Goal: Task Accomplishment & Management: Use online tool/utility

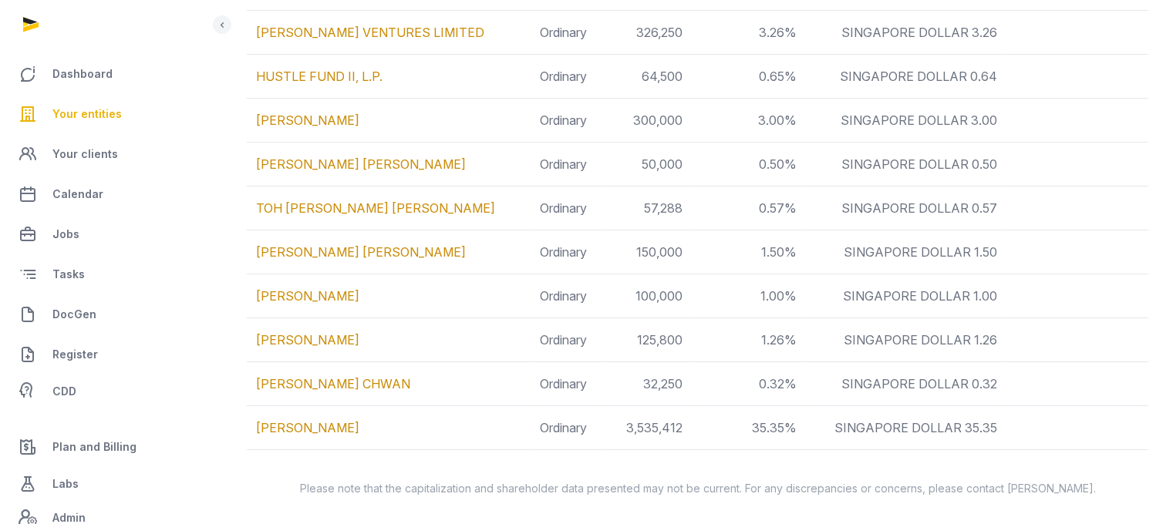
click at [82, 100] on link "Your entities" at bounding box center [110, 114] width 197 height 37
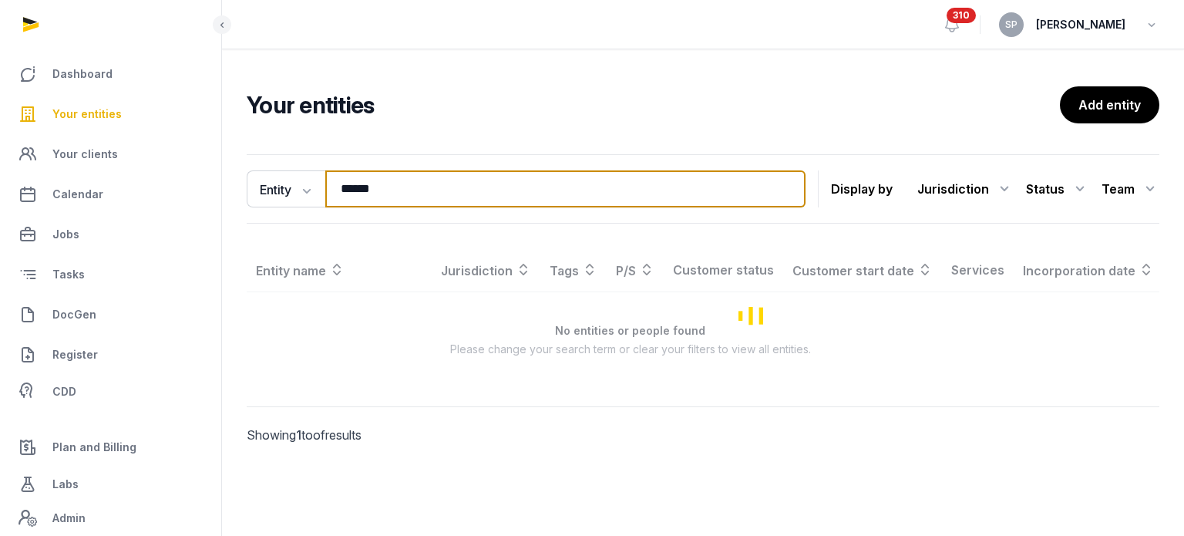
click at [381, 187] on input "******" at bounding box center [565, 188] width 480 height 37
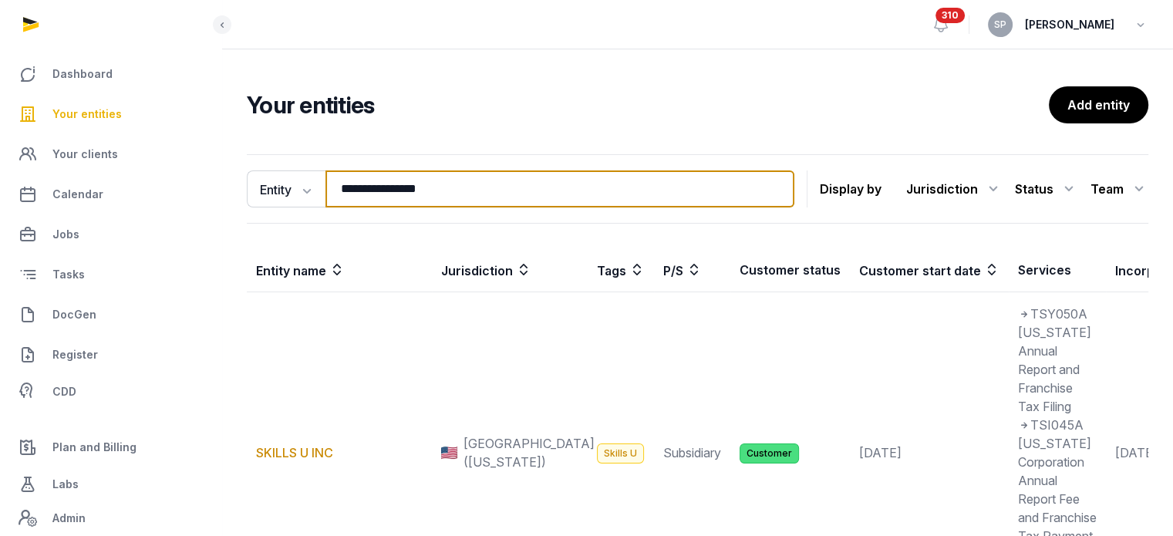
type input "**********"
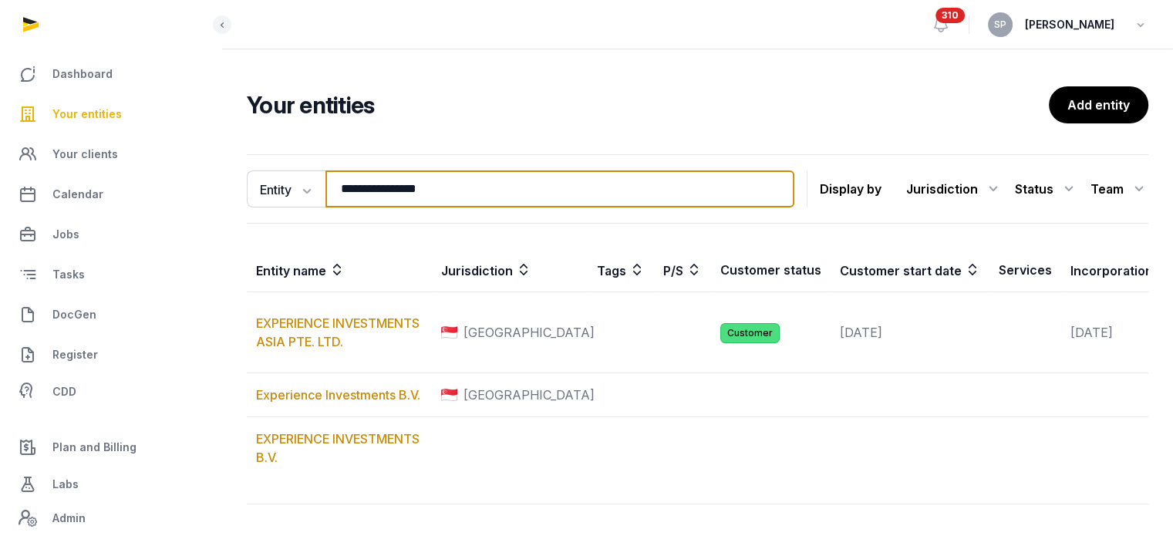
scroll to position [126, 0]
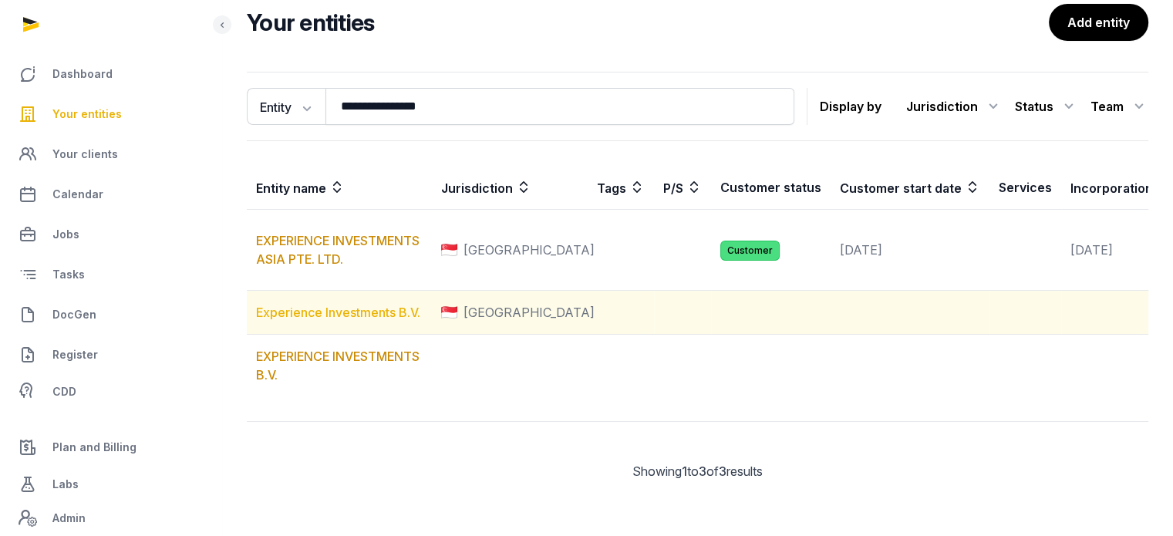
click at [328, 305] on link "Experience Investments B.V." at bounding box center [338, 312] width 164 height 15
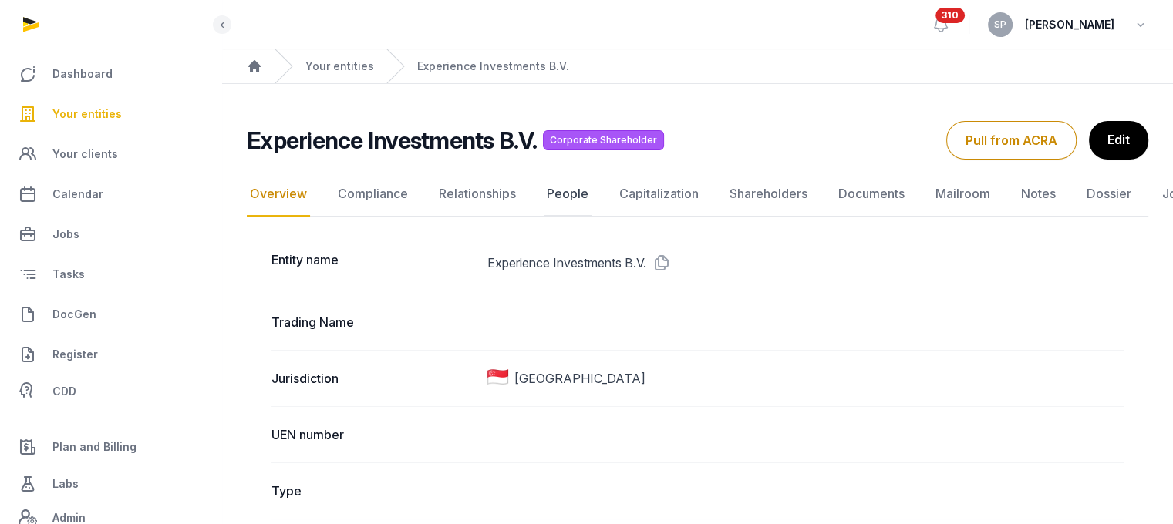
click at [574, 197] on link "People" at bounding box center [568, 194] width 48 height 45
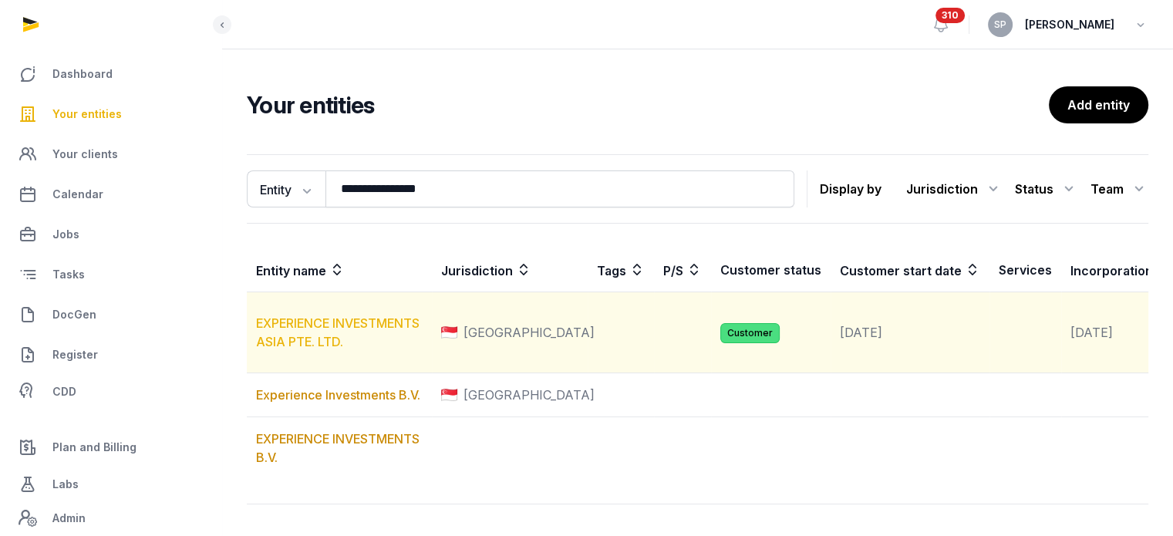
click at [294, 345] on link "EXPERIENCE INVESTMENTS ASIA PTE. LTD." at bounding box center [337, 332] width 163 height 34
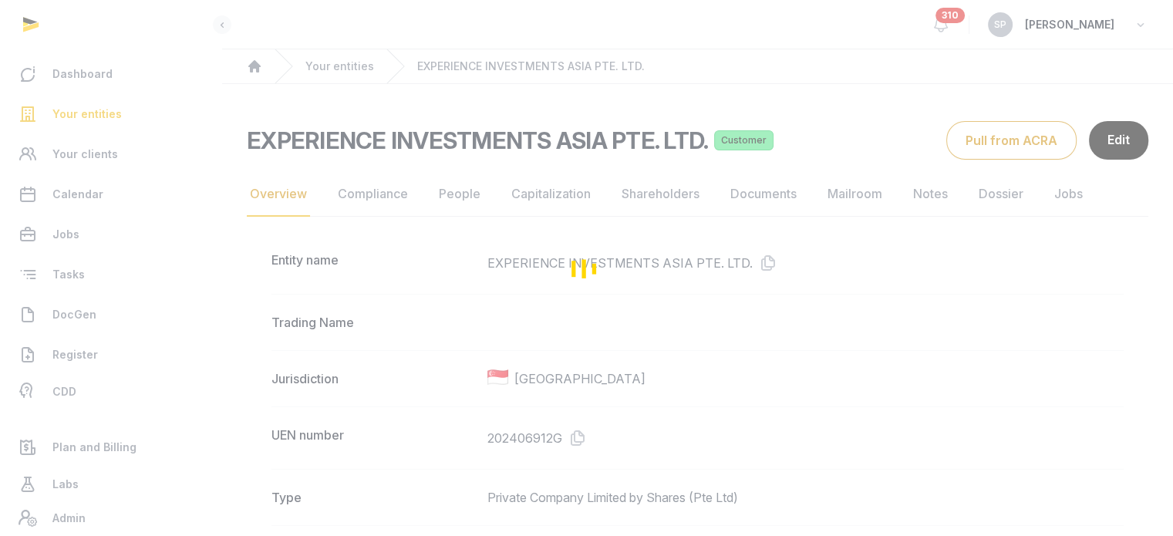
click at [459, 197] on div "Loading" at bounding box center [586, 268] width 1173 height 536
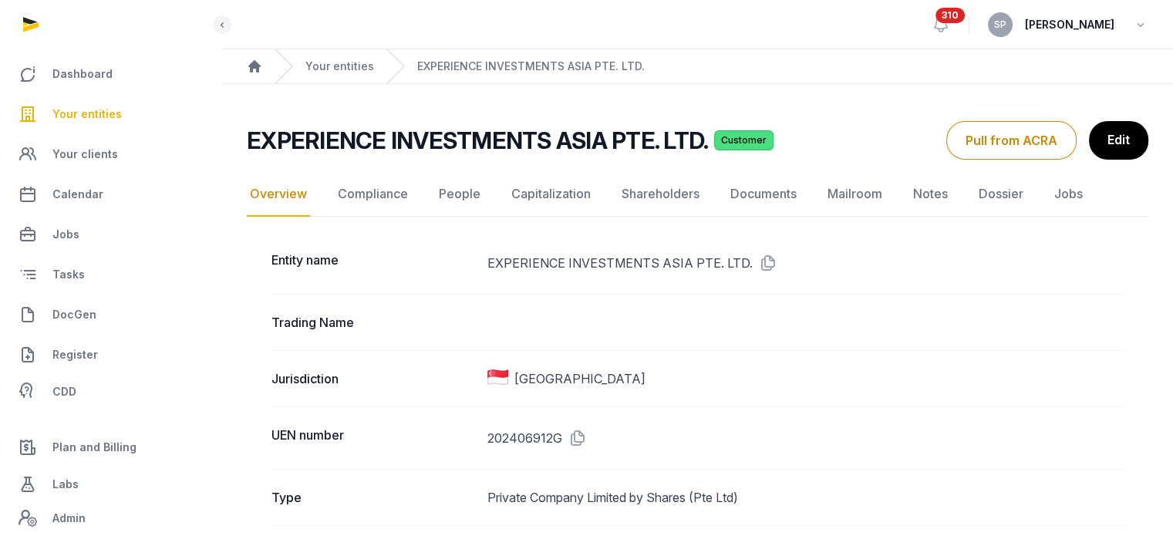
click at [459, 197] on link "People" at bounding box center [460, 194] width 48 height 45
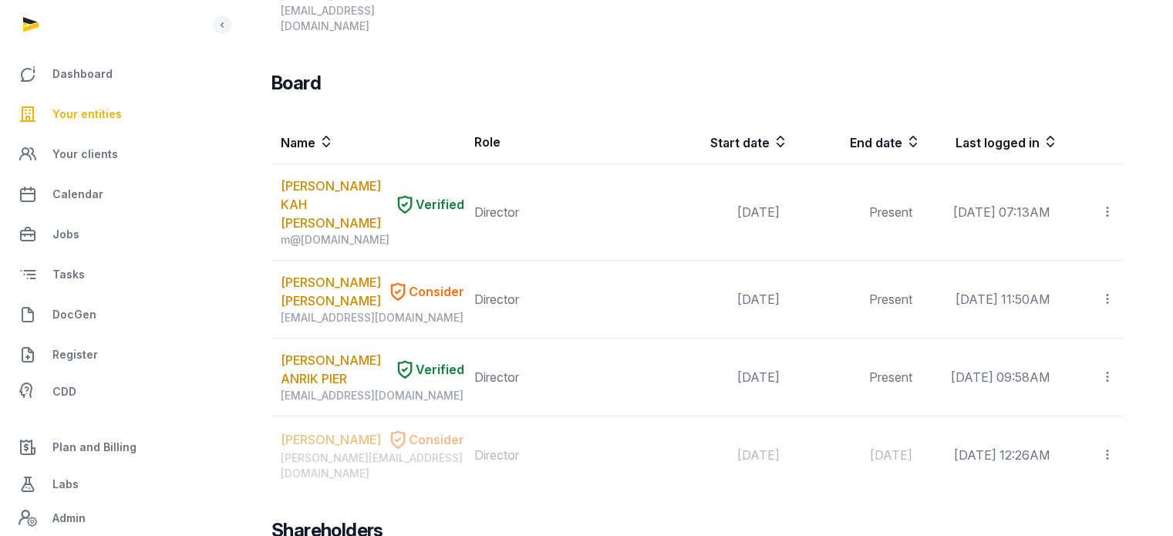
scroll to position [947, 0]
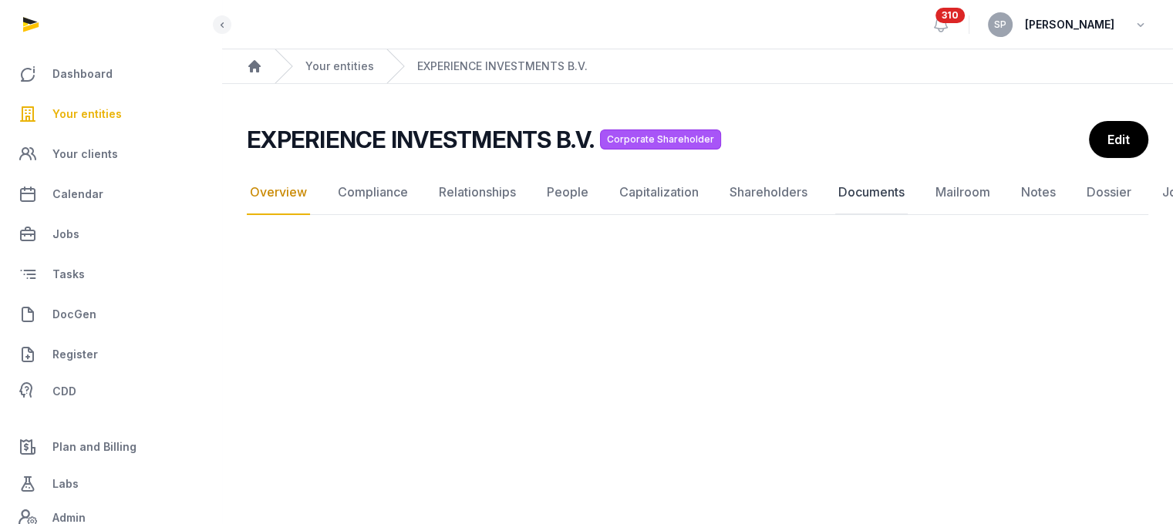
click at [878, 184] on link "Documents" at bounding box center [871, 192] width 72 height 45
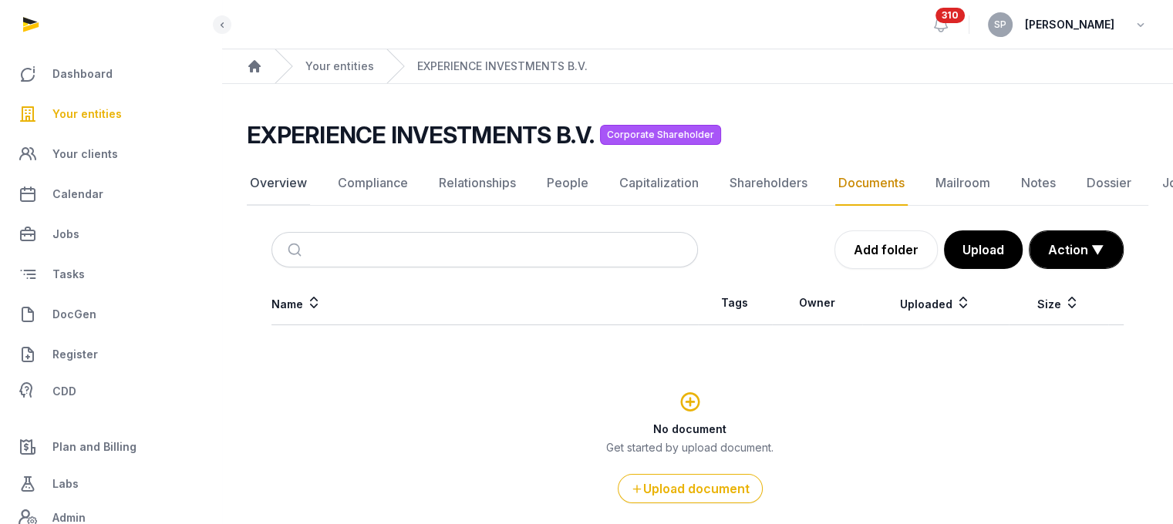
click at [295, 194] on link "Overview" at bounding box center [278, 183] width 63 height 45
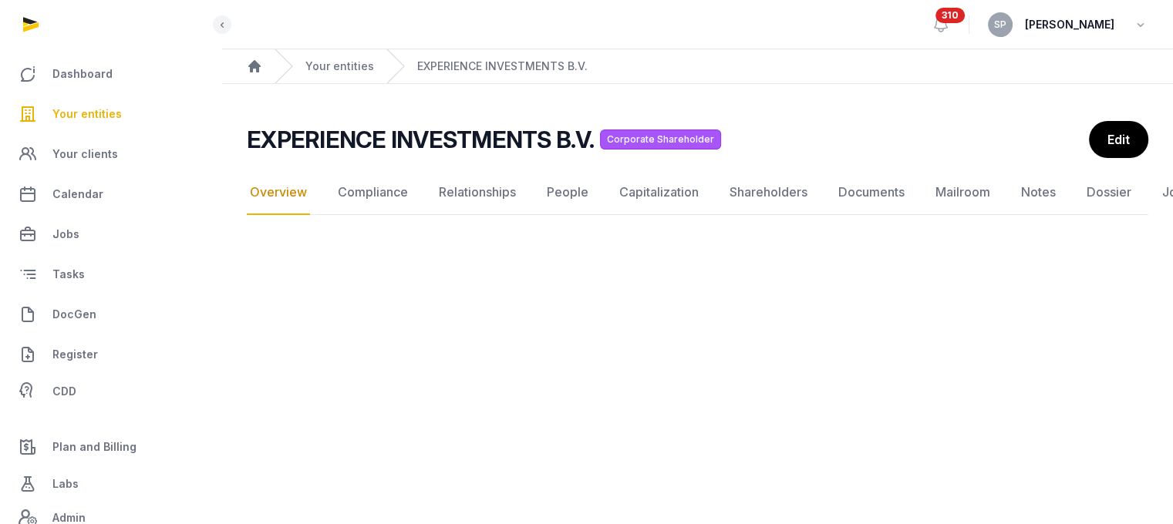
scroll to position [12, 0]
click at [100, 118] on span "Your entities" at bounding box center [86, 114] width 69 height 19
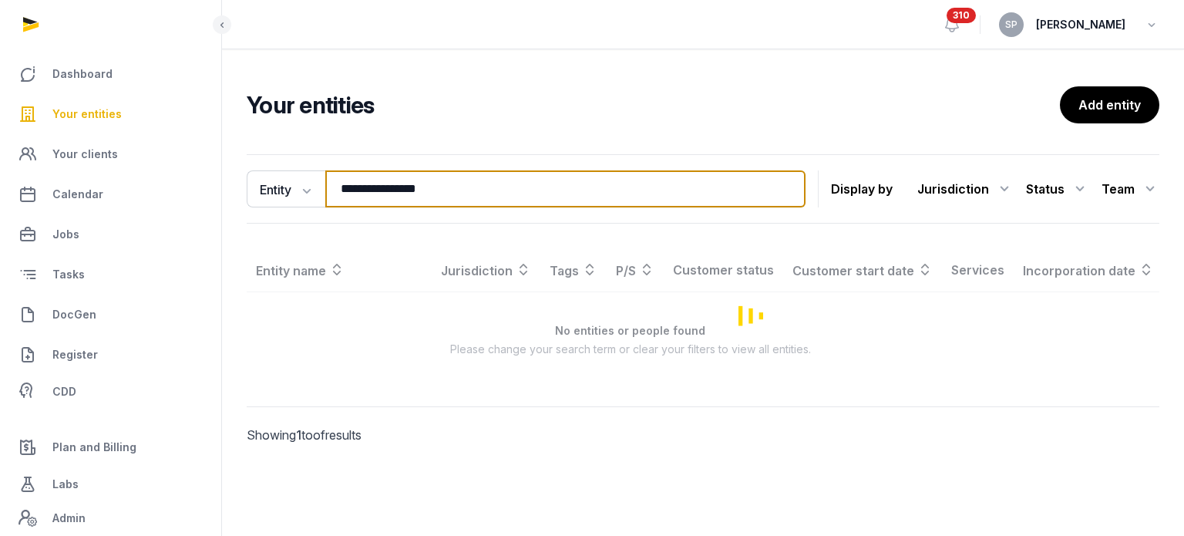
click at [489, 182] on input "**********" at bounding box center [565, 188] width 480 height 37
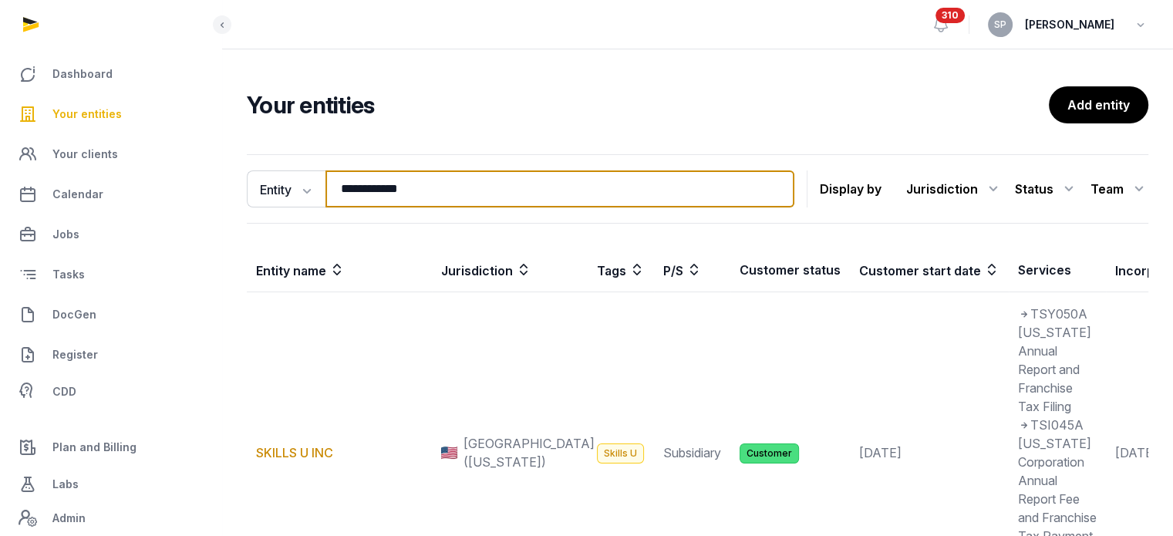
type input "**********"
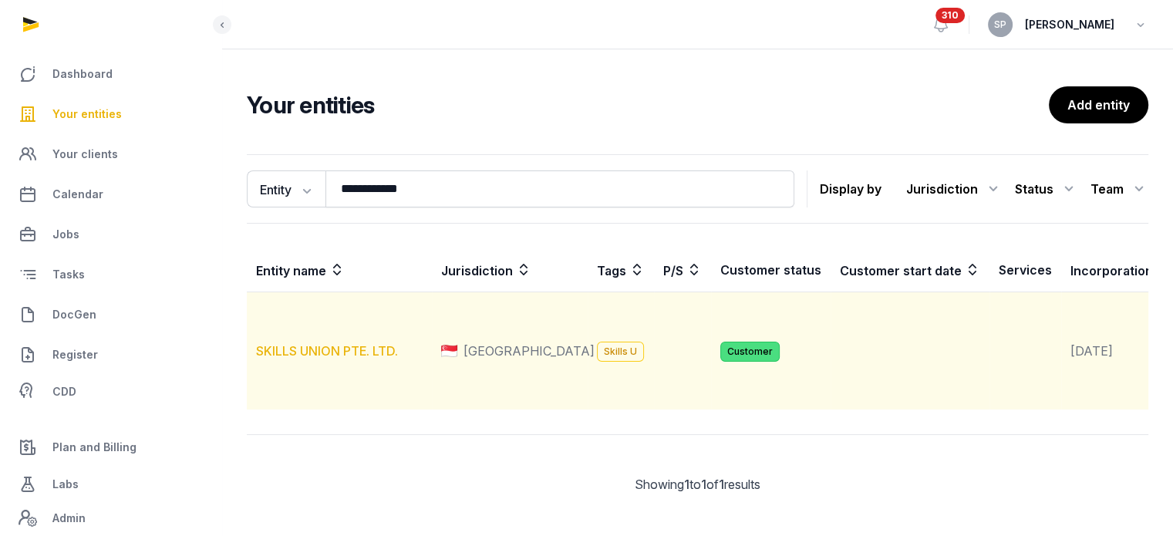
click at [344, 358] on link "SKILLS UNION PTE. LTD." at bounding box center [327, 350] width 142 height 15
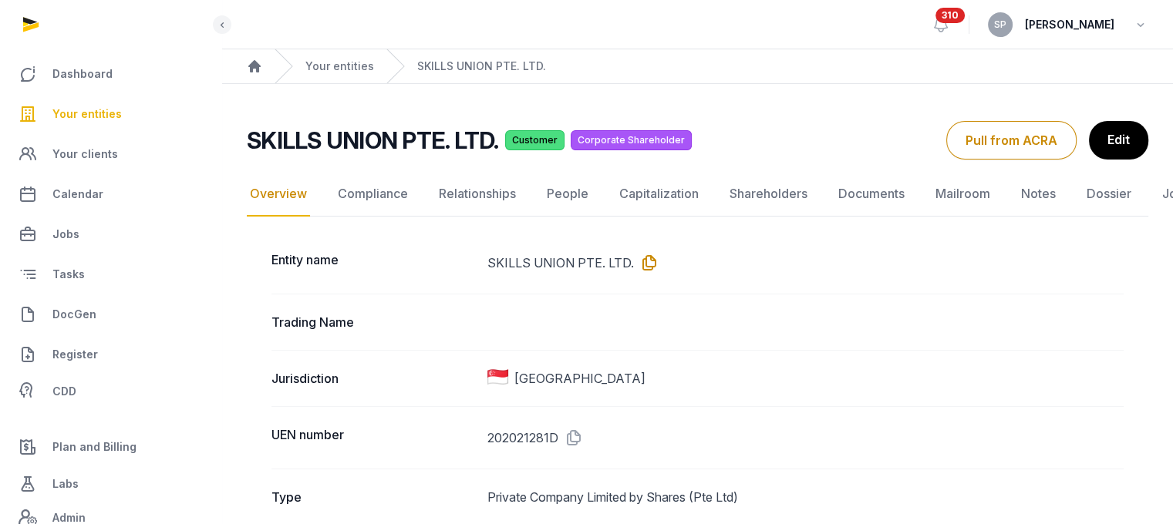
click at [646, 264] on icon at bounding box center [646, 263] width 25 height 25
click at [116, 312] on link "DocGen" at bounding box center [110, 314] width 197 height 37
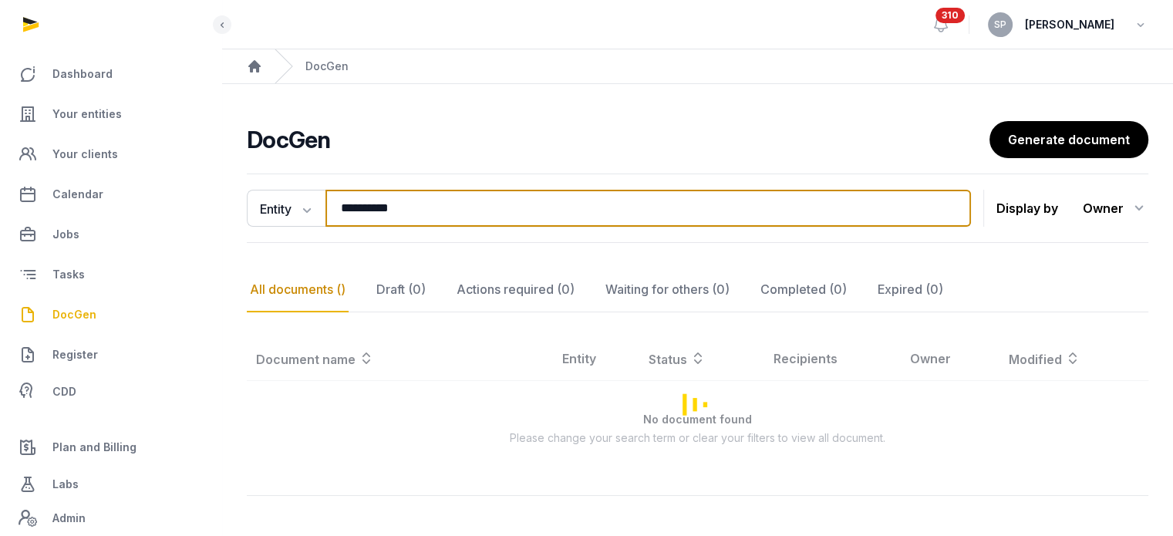
click at [470, 222] on input "**********" at bounding box center [647, 208] width 645 height 37
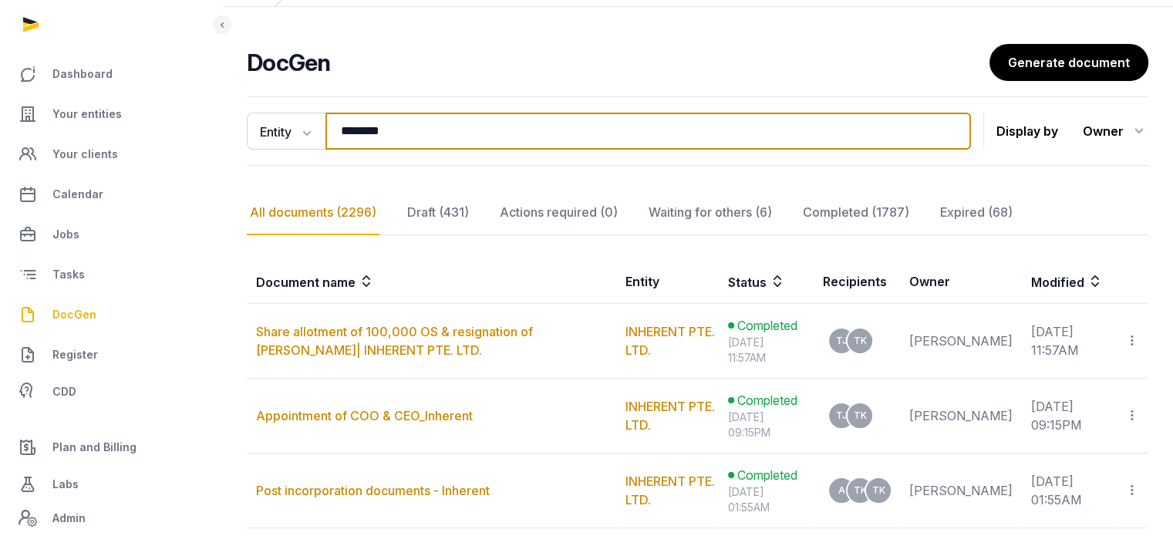
scroll to position [80, 0]
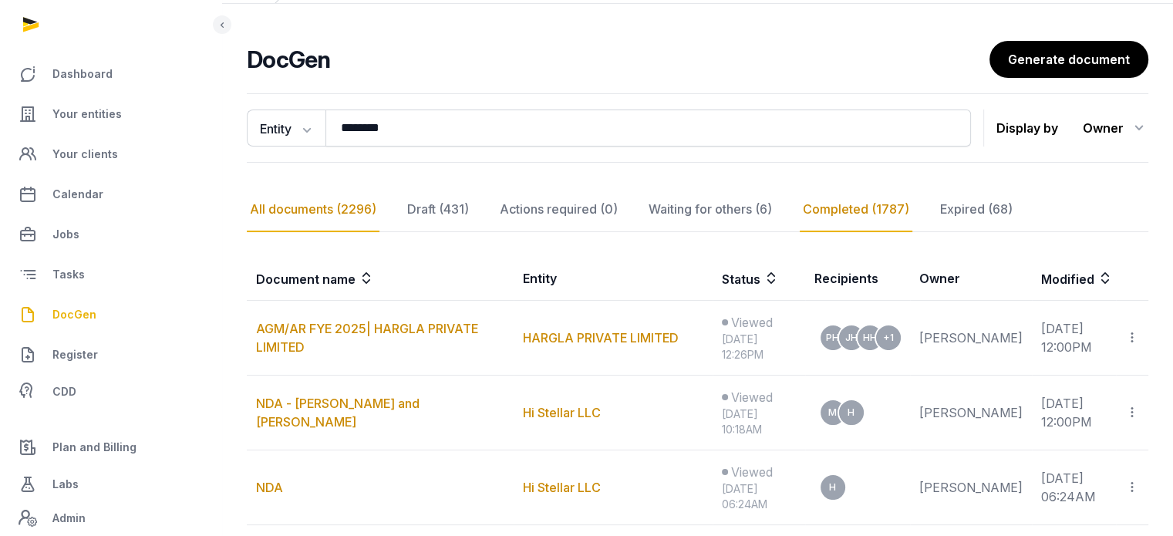
click at [937, 203] on div "Completed (1787)" at bounding box center [976, 209] width 79 height 45
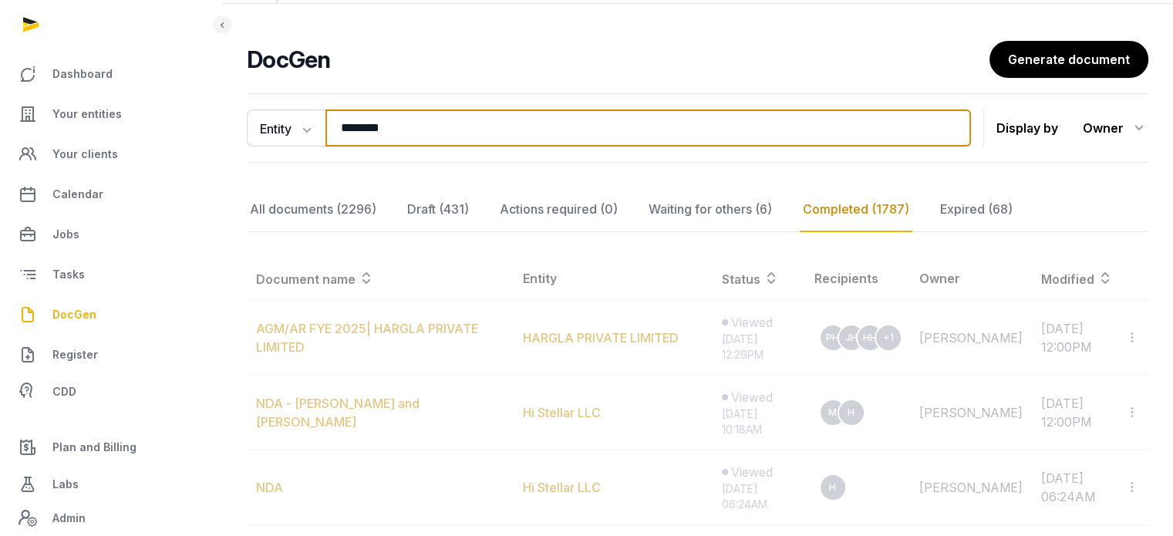
click at [511, 134] on input "********" at bounding box center [647, 127] width 645 height 37
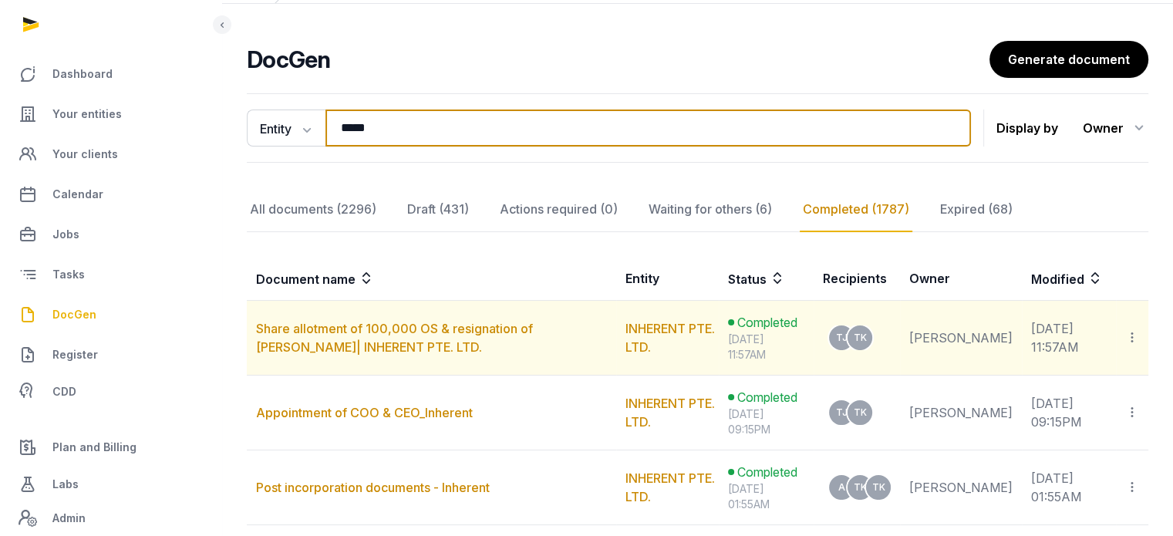
type input "*****"
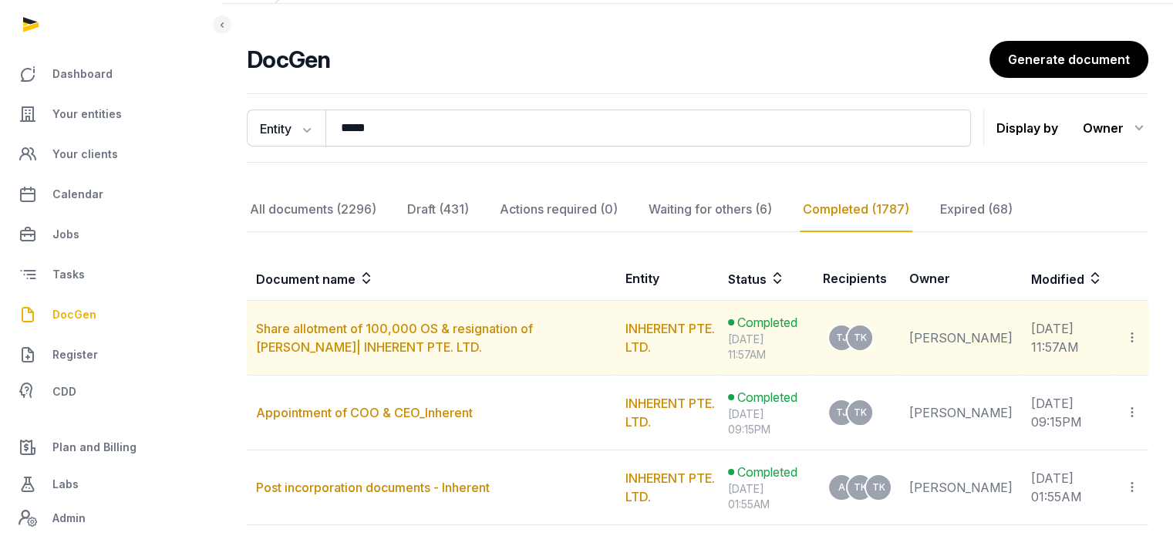
click at [415, 345] on td "Share allotment of 100,000 OS & resignation of [PERSON_NAME]| INHERENT PTE. LTD." at bounding box center [431, 338] width 369 height 75
click at [423, 328] on link "Share allotment of 100,000 OS & resignation of [PERSON_NAME]| INHERENT PTE. LTD." at bounding box center [394, 338] width 277 height 34
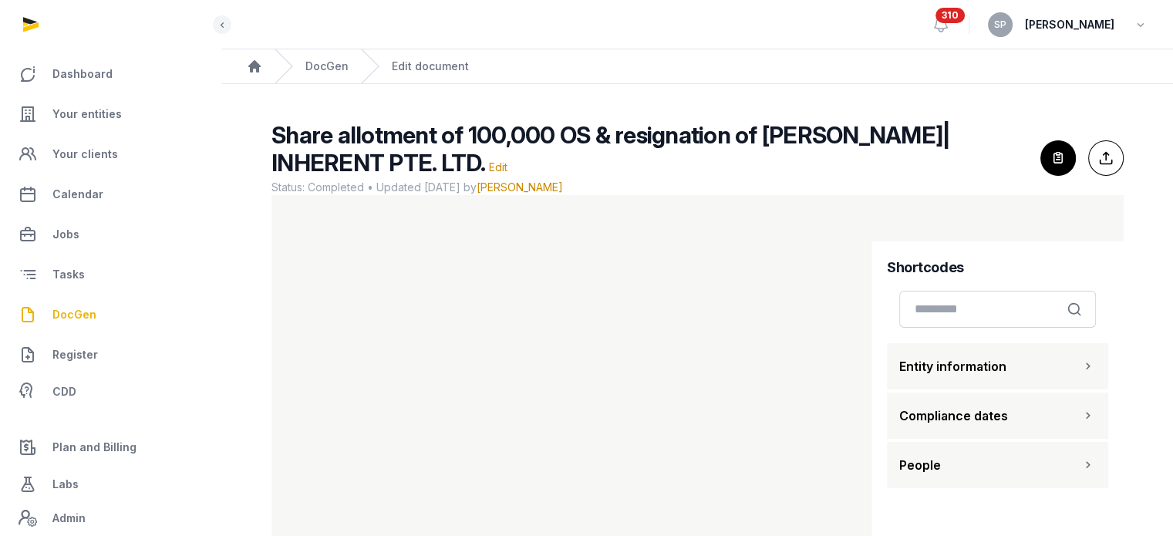
click at [89, 315] on span "DocGen" at bounding box center [74, 314] width 44 height 19
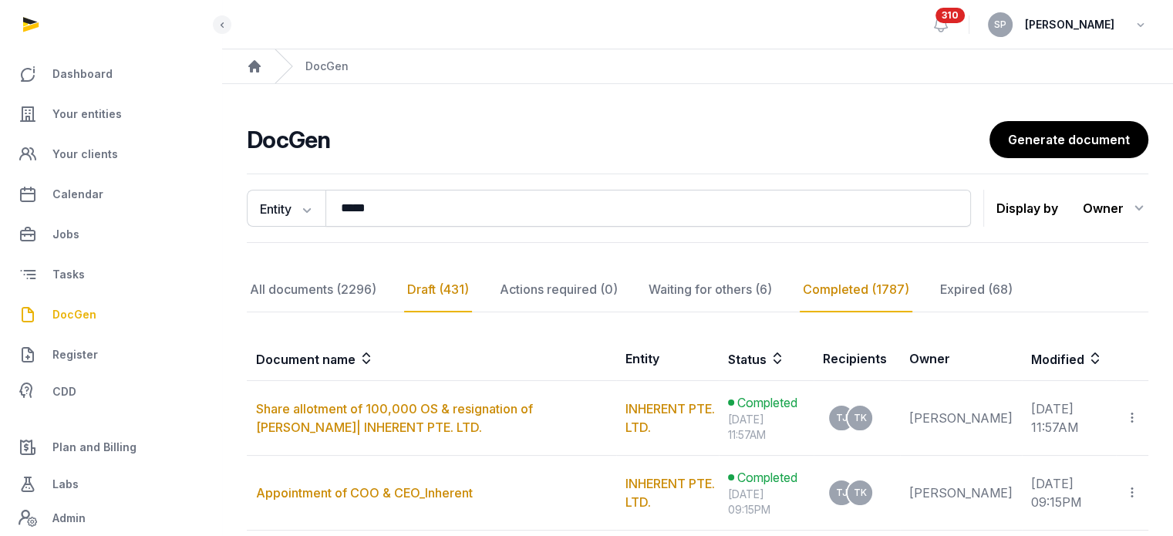
click at [496, 283] on div "Draft (431)" at bounding box center [558, 290] width 124 height 45
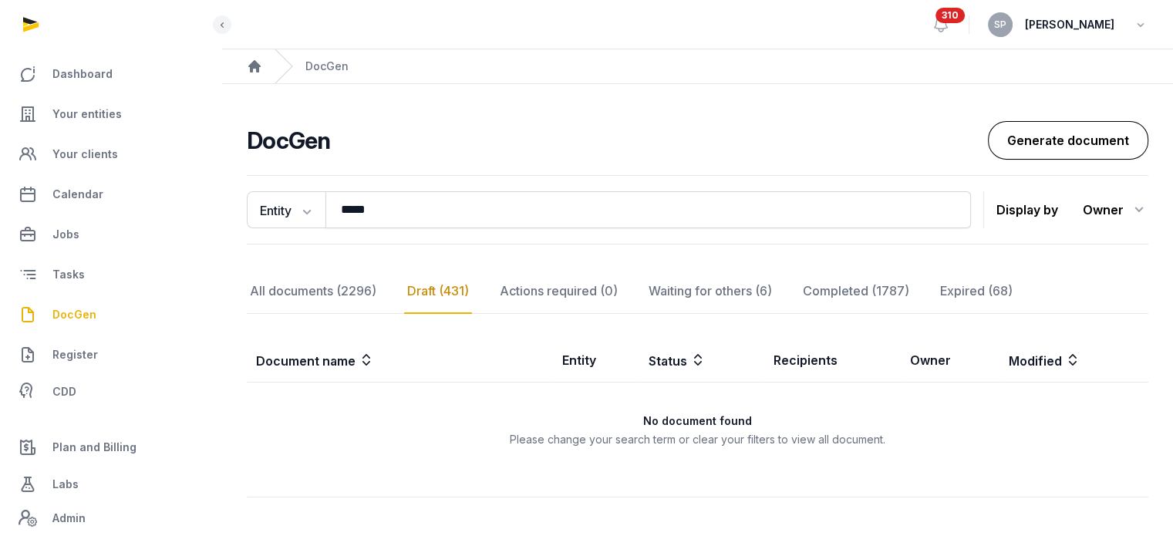
click at [1067, 132] on link "Generate document" at bounding box center [1068, 140] width 160 height 39
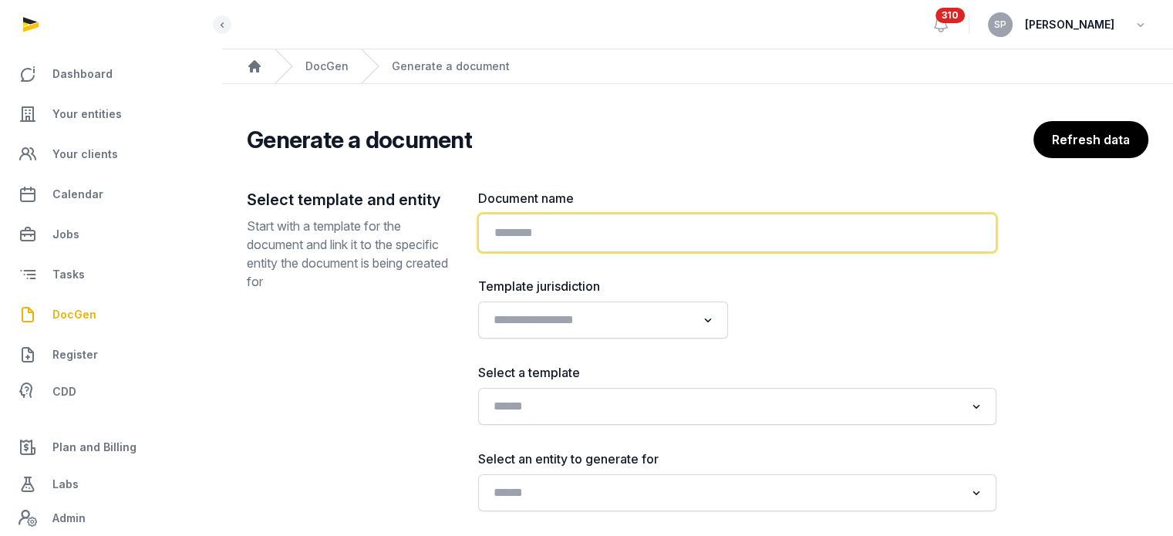
click at [682, 217] on input "text" at bounding box center [737, 233] width 518 height 39
type input "**********"
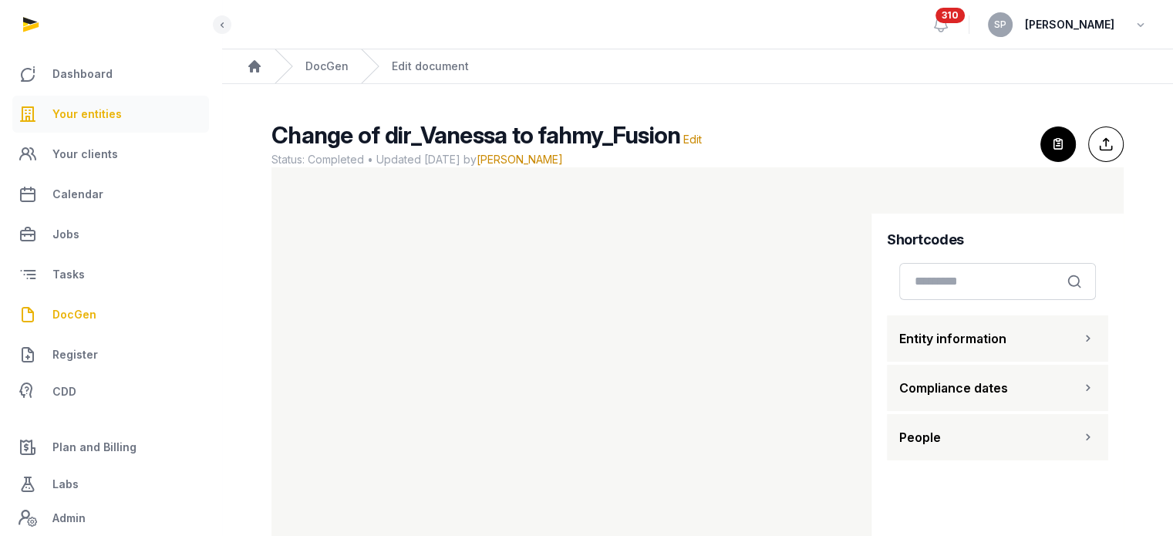
click at [74, 112] on span "Your entities" at bounding box center [86, 114] width 69 height 19
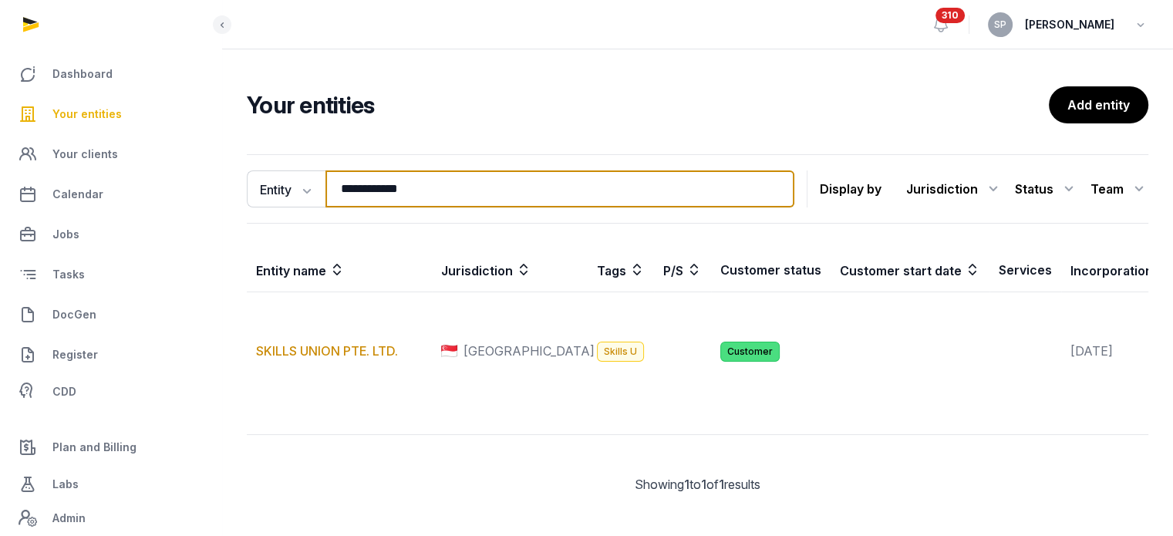
click at [397, 195] on input "**********" at bounding box center [559, 188] width 469 height 37
type input "*"
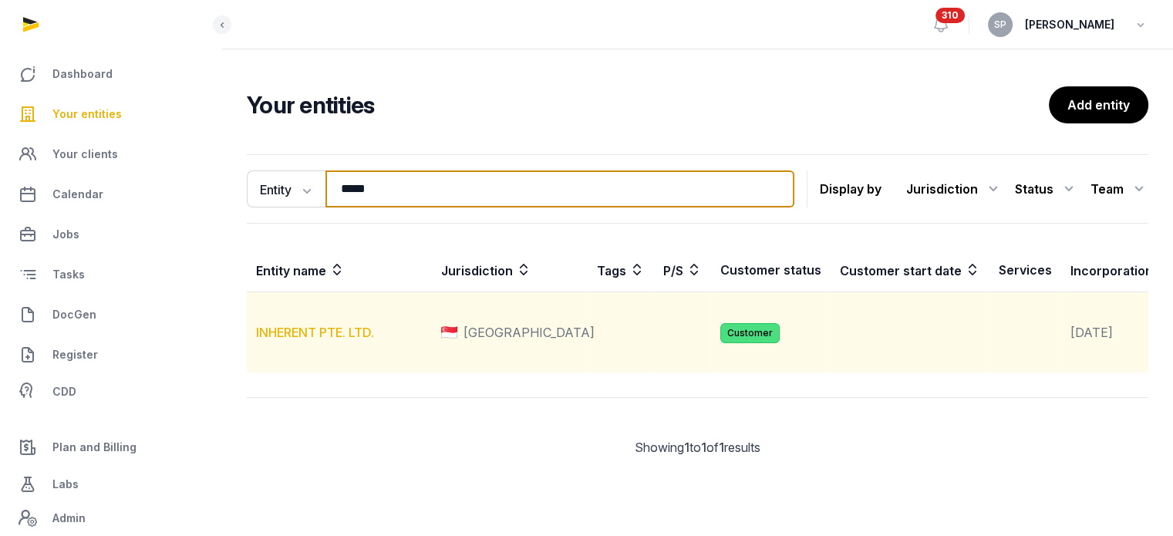
type input "*****"
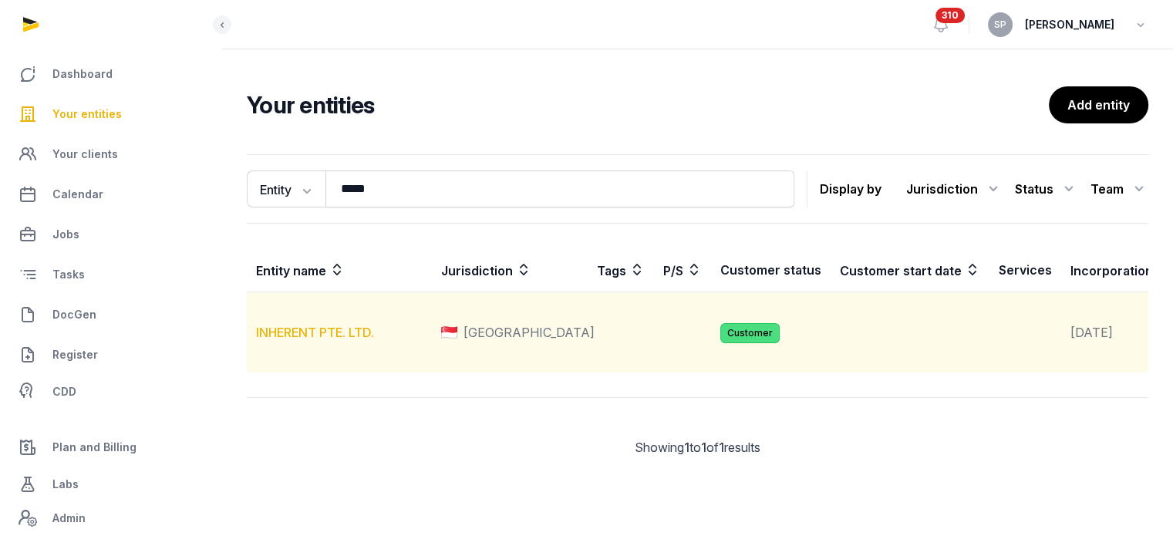
click at [342, 340] on link "INHERENT PTE. LTD." at bounding box center [315, 332] width 118 height 15
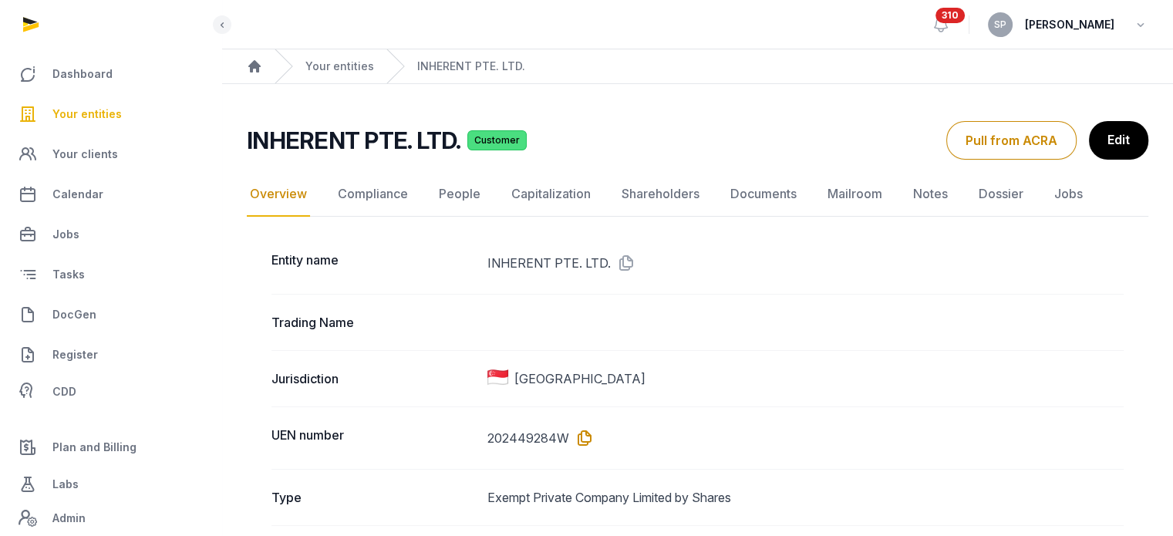
click at [577, 435] on icon at bounding box center [581, 438] width 25 height 25
click at [577, 181] on link "Capitalization" at bounding box center [551, 194] width 86 height 45
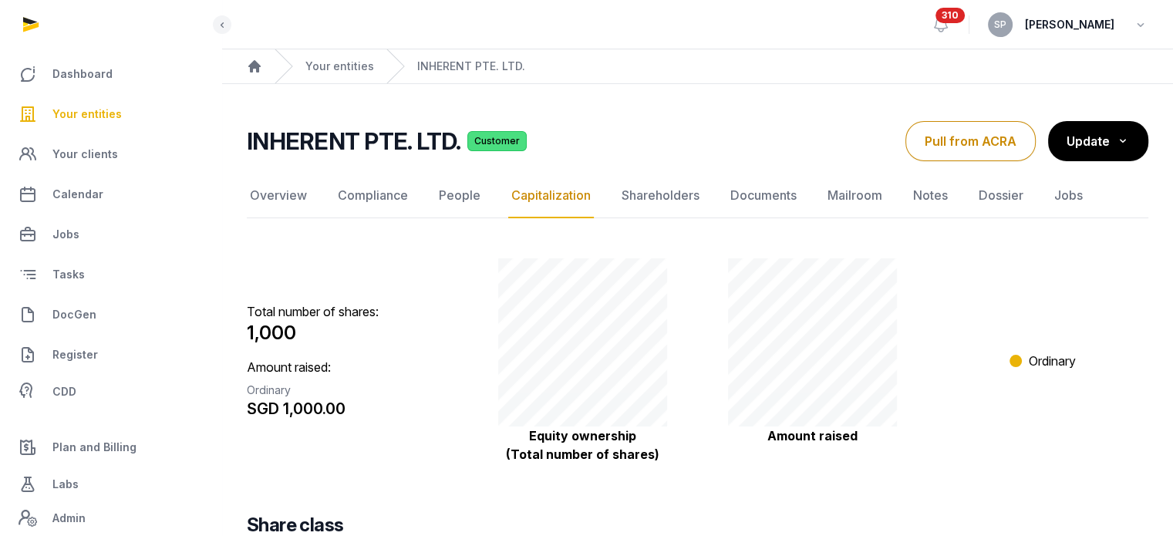
click at [98, 116] on span "Your entities" at bounding box center [86, 114] width 69 height 19
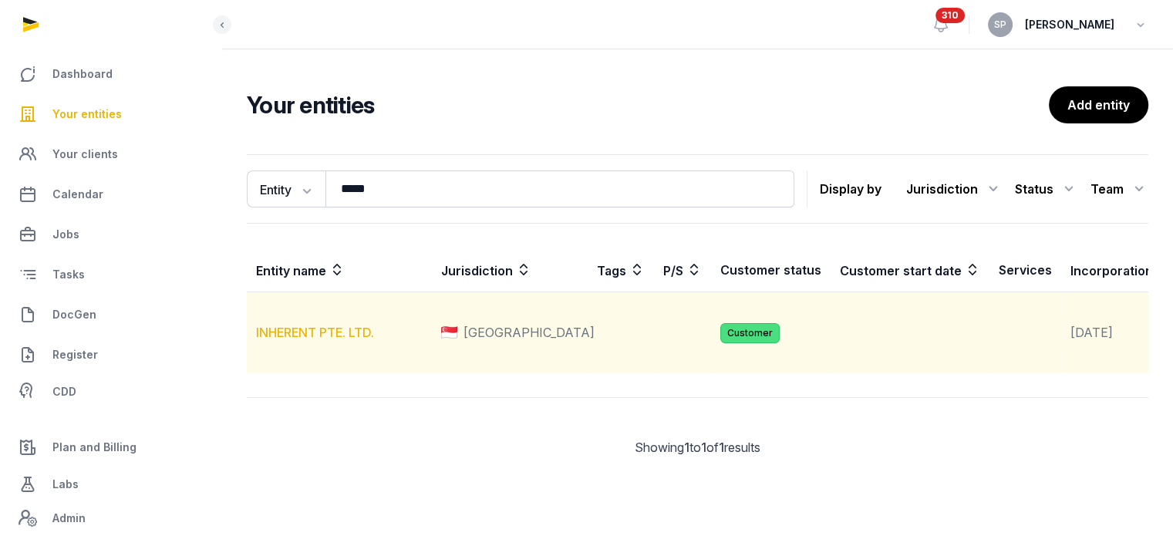
click at [275, 340] on link "INHERENT PTE. LTD." at bounding box center [315, 332] width 118 height 15
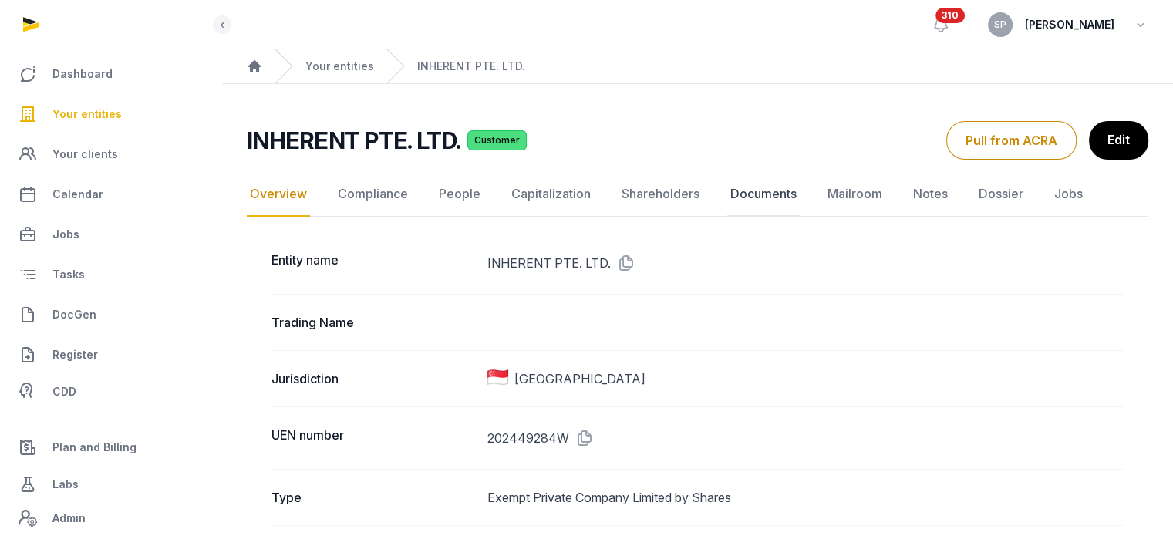
click at [742, 191] on link "Documents" at bounding box center [763, 194] width 72 height 45
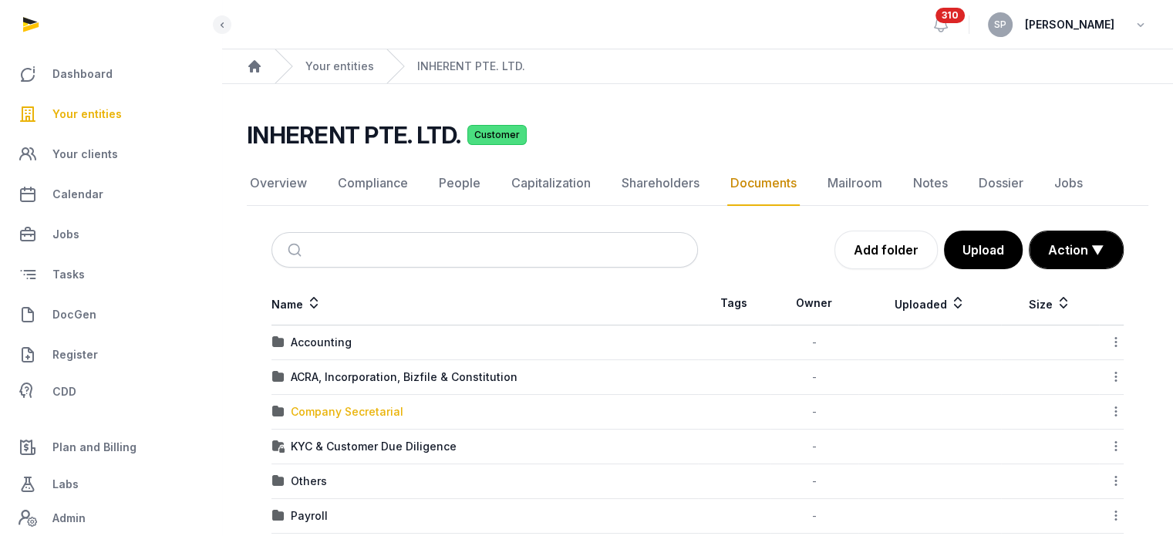
click at [368, 412] on div "Company Secretarial" at bounding box center [347, 411] width 113 height 15
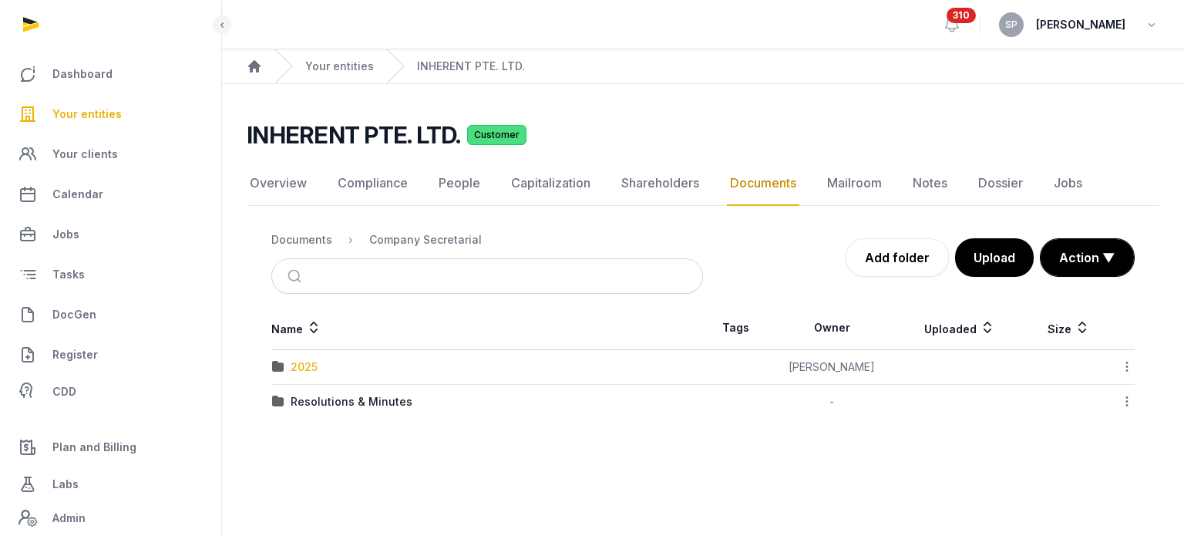
click at [312, 363] on div "2025" at bounding box center [304, 366] width 27 height 15
click at [447, 252] on nav "Documents Company Secretarial 2025" at bounding box center [487, 239] width 432 height 37
click at [443, 244] on div "Company Secretarial" at bounding box center [425, 239] width 113 height 15
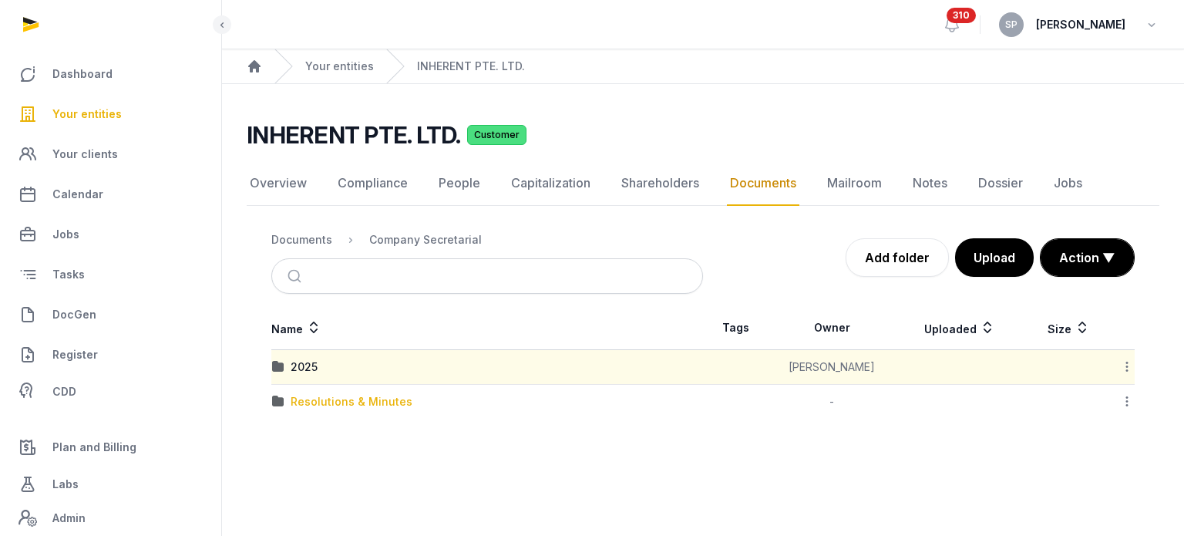
click at [373, 397] on div "Resolutions & Minutes" at bounding box center [352, 401] width 122 height 15
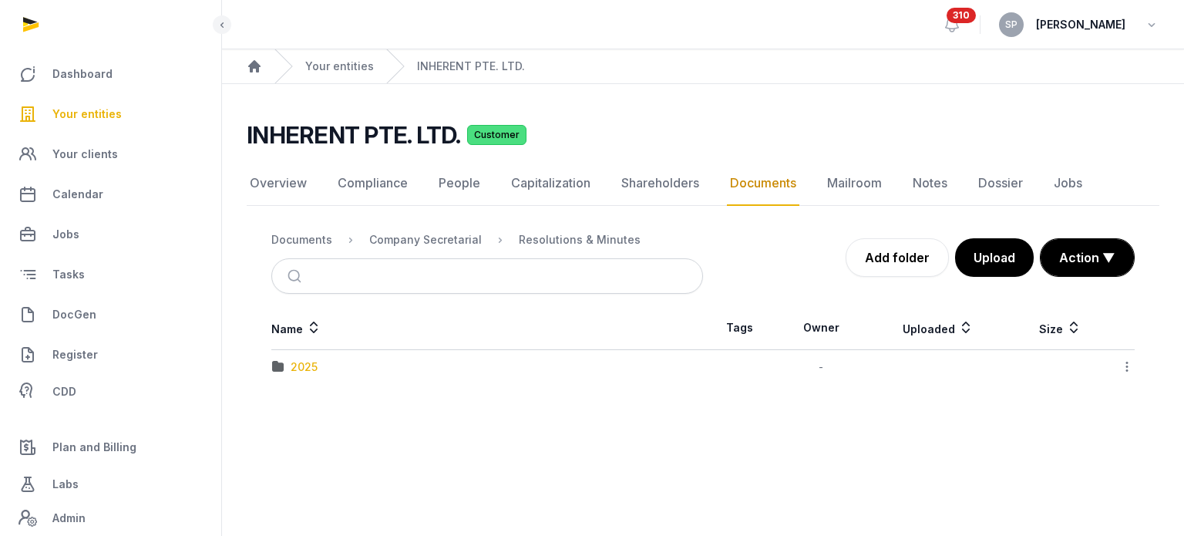
click at [302, 359] on div "2025" at bounding box center [304, 366] width 27 height 15
click at [355, 364] on div "Allotment of shares" at bounding box center [344, 366] width 106 height 15
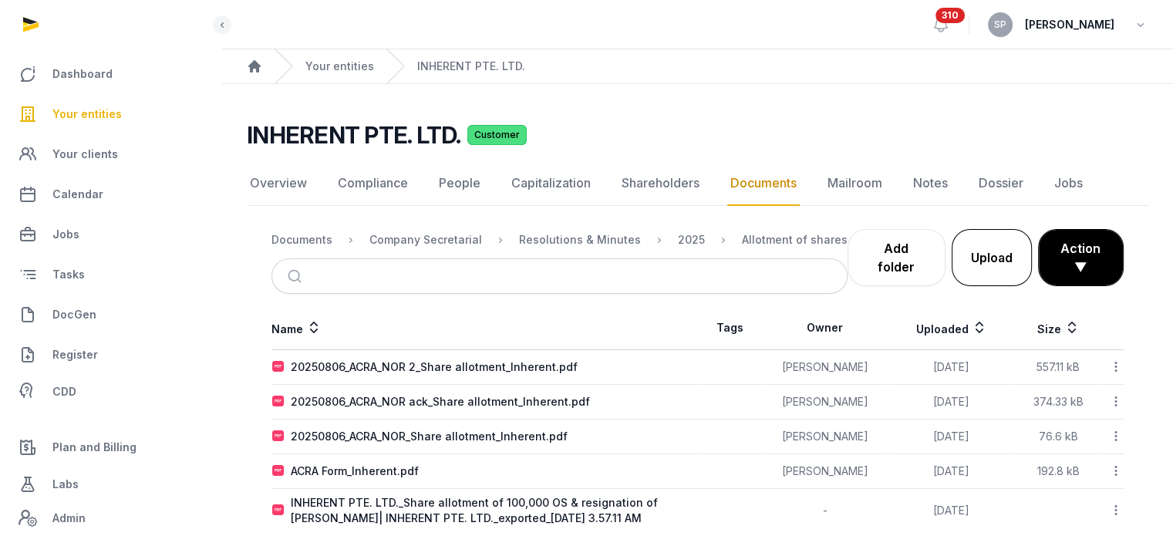
click at [981, 260] on button "Upload" at bounding box center [991, 257] width 80 height 57
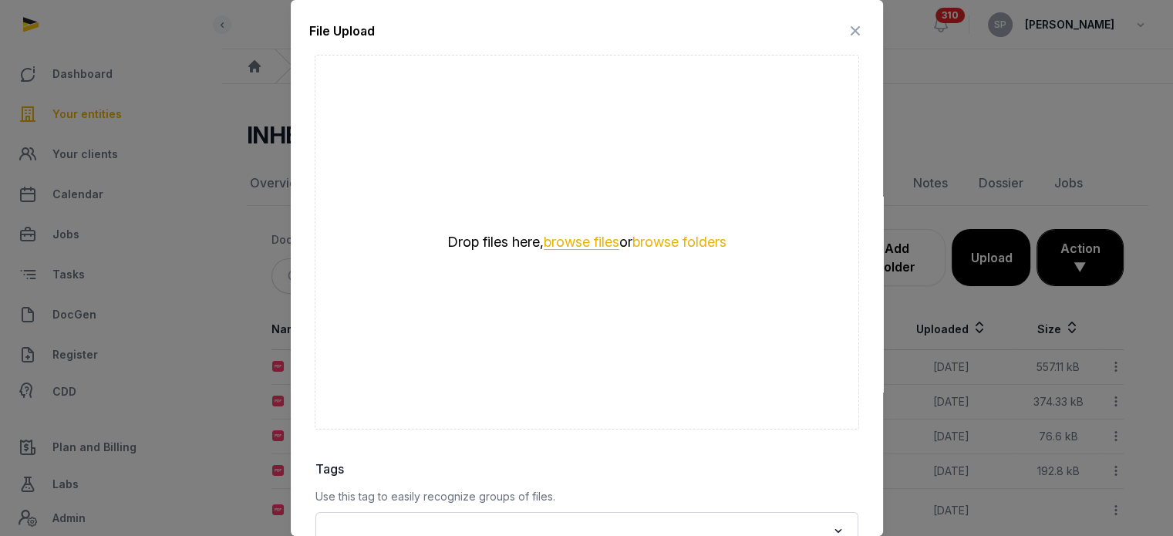
click at [564, 236] on button "browse files" at bounding box center [582, 242] width 76 height 15
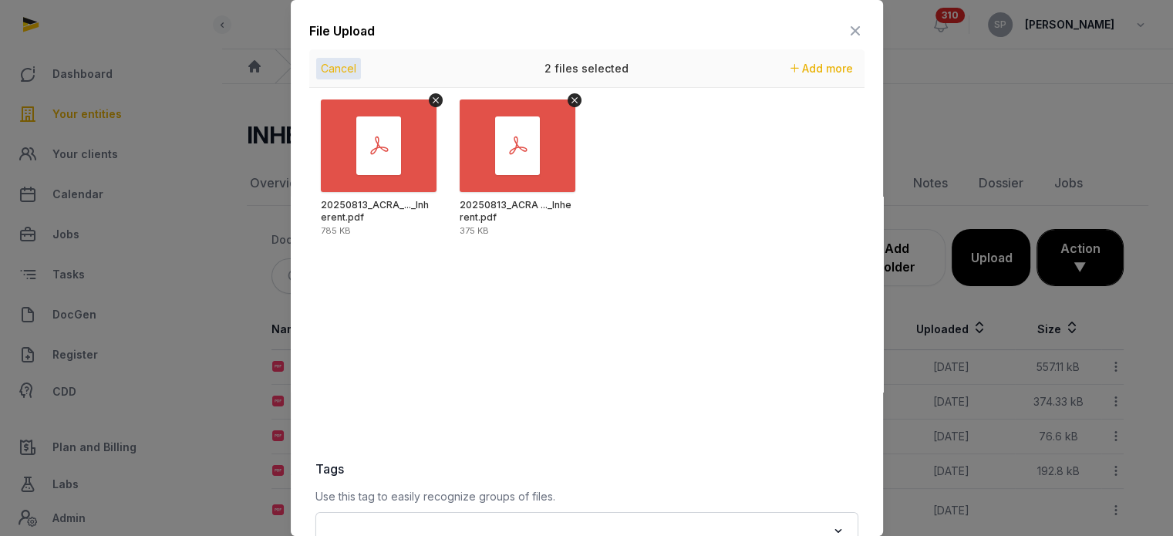
scroll to position [217, 0]
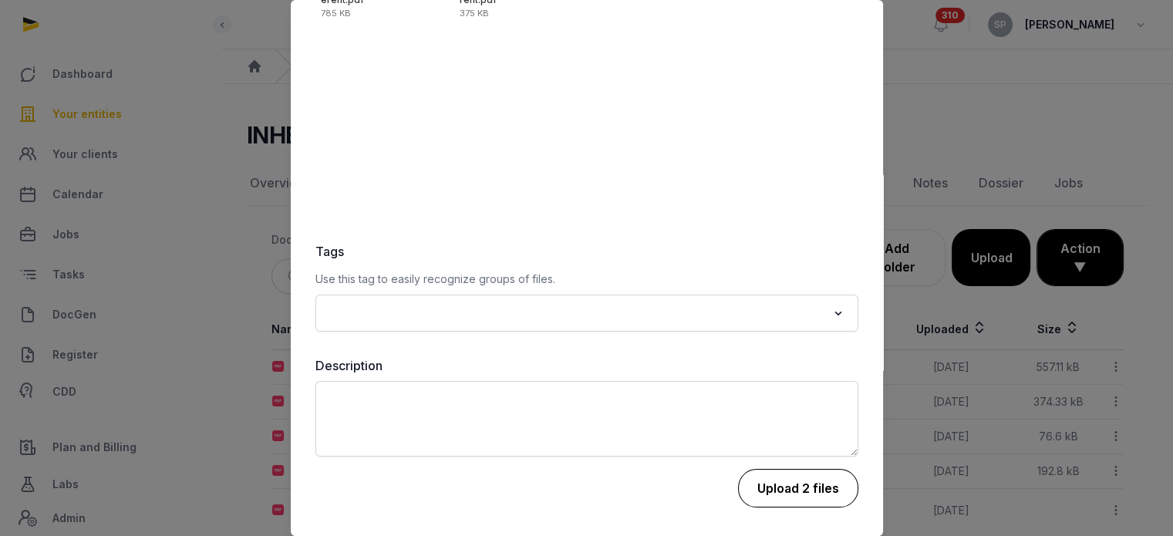
click at [808, 474] on button "Upload 2 files" at bounding box center [798, 488] width 120 height 39
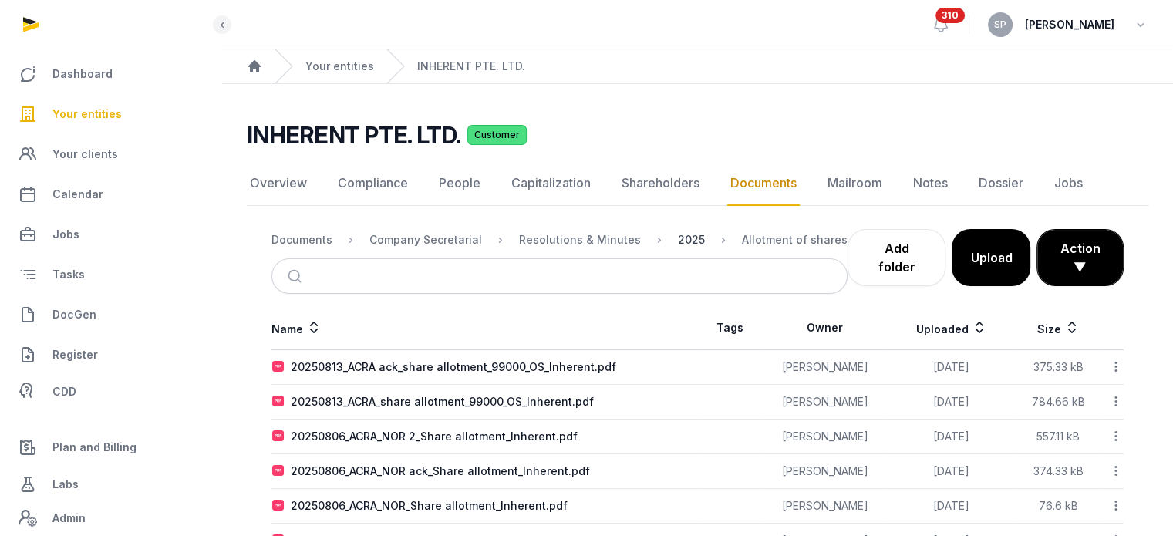
click at [683, 234] on div "2025" at bounding box center [691, 239] width 27 height 15
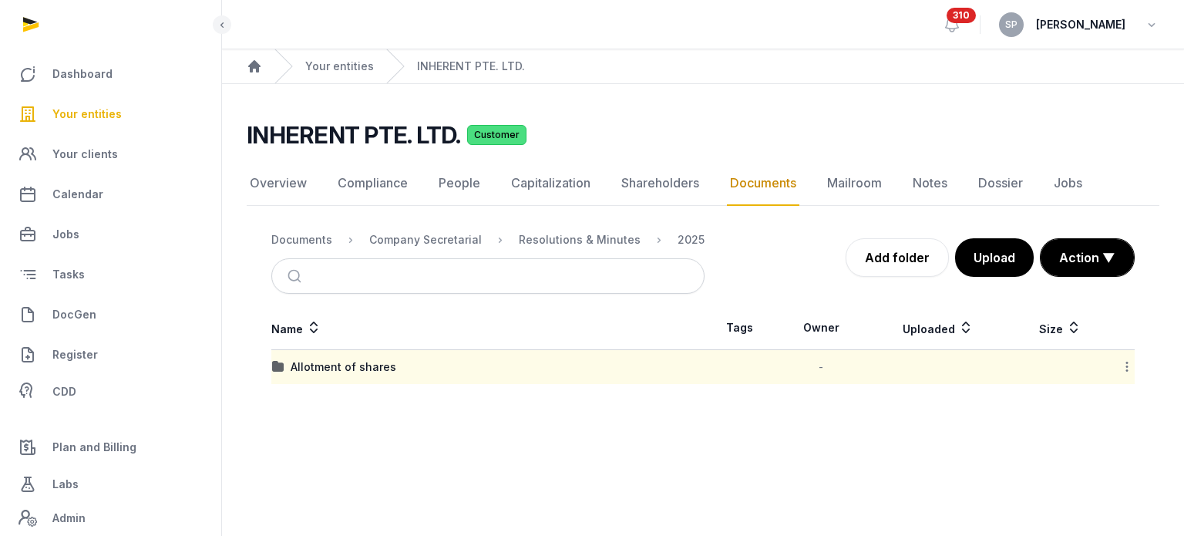
click at [1124, 363] on icon at bounding box center [1127, 366] width 14 height 16
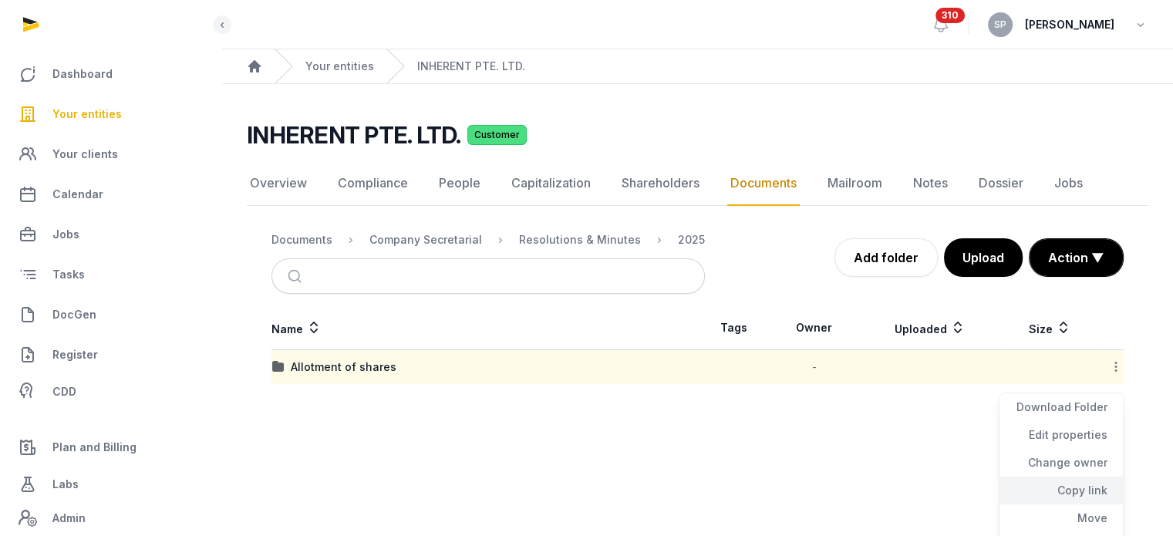
click at [1085, 504] on div "Copy link" at bounding box center [1060, 518] width 123 height 28
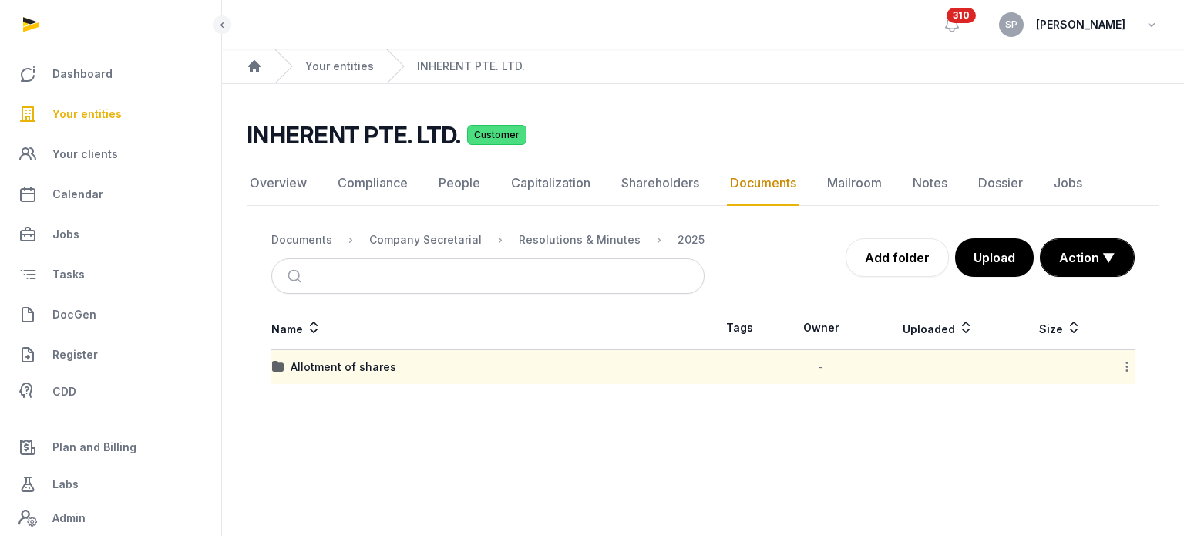
click at [1129, 363] on icon at bounding box center [1127, 366] width 14 height 16
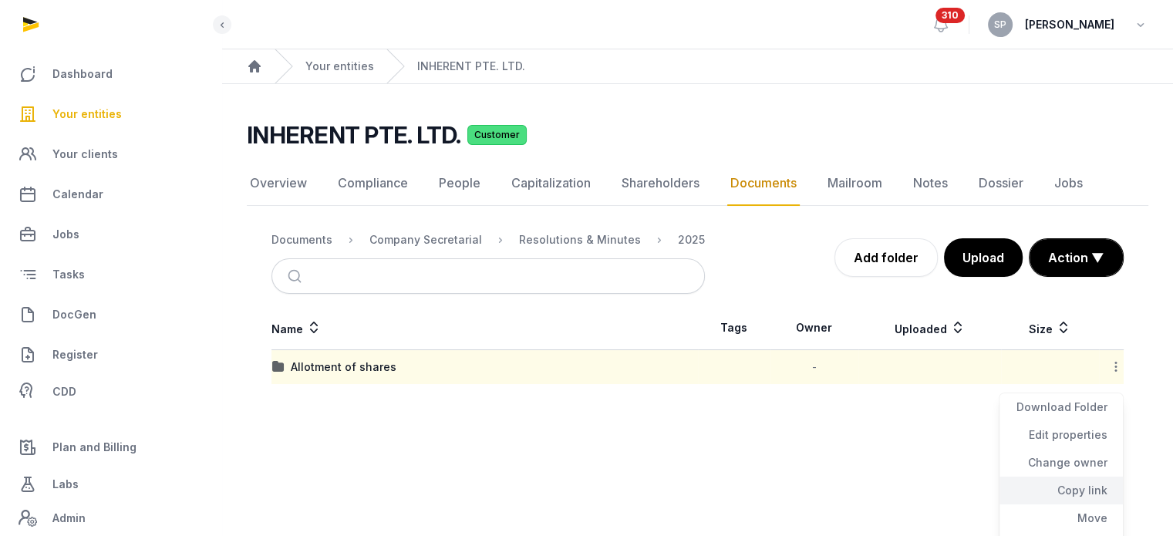
click at [1072, 504] on div "Copy link" at bounding box center [1060, 518] width 123 height 28
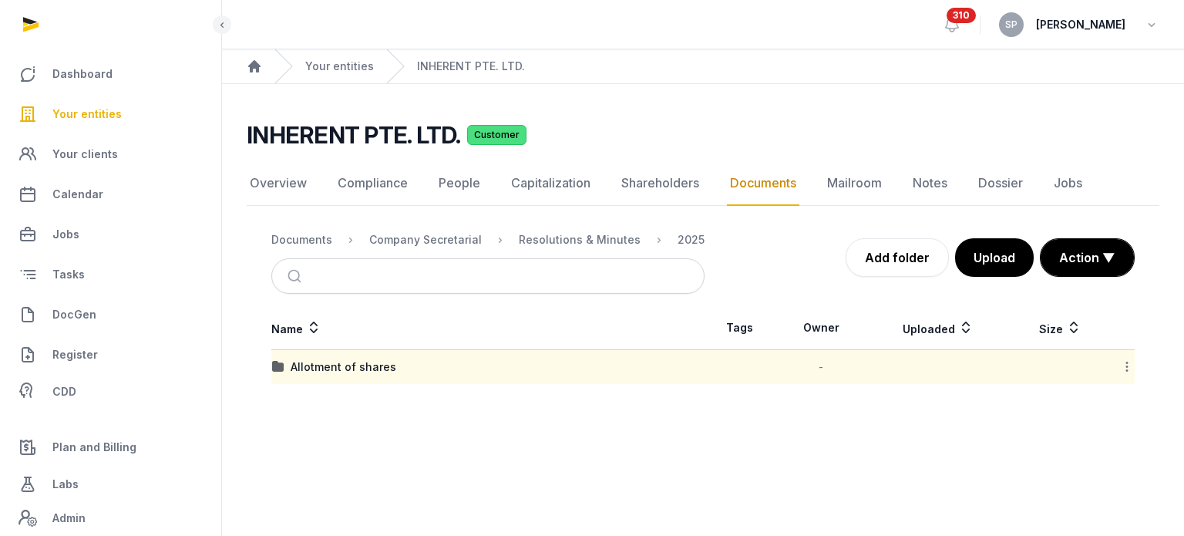
click at [127, 109] on link "Your entities" at bounding box center [110, 114] width 197 height 37
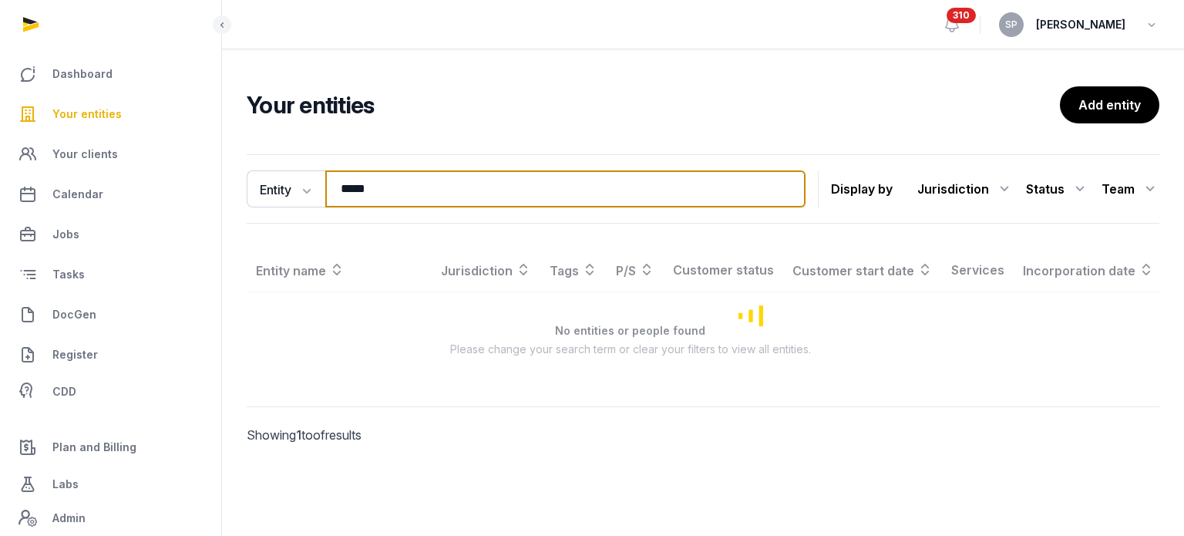
click at [385, 188] on input "*****" at bounding box center [565, 188] width 480 height 37
type input "*****"
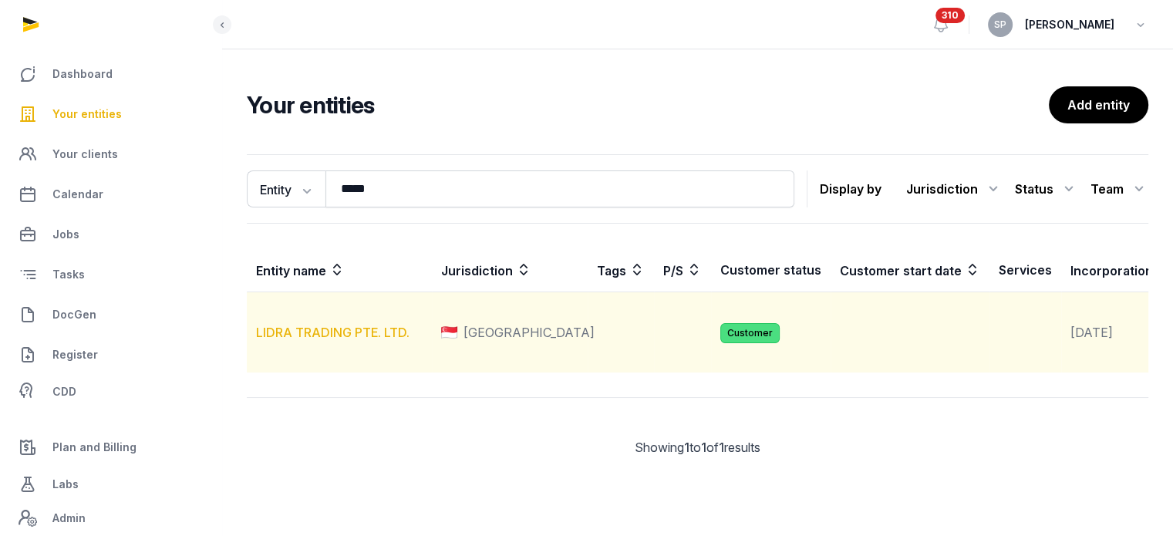
click at [317, 340] on link "LIDRA TRADING PTE. LTD." at bounding box center [332, 332] width 153 height 15
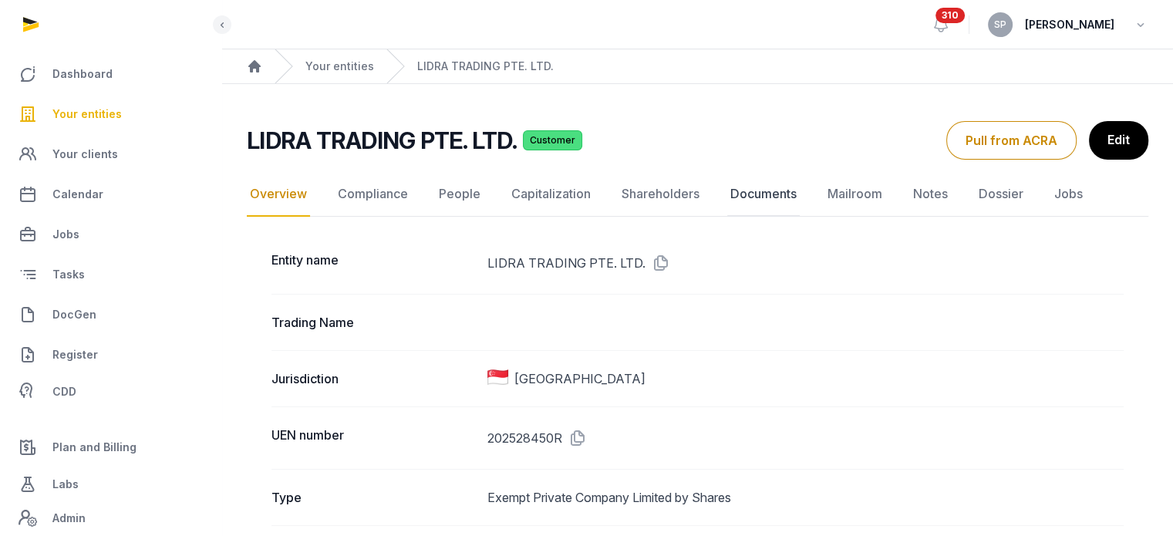
click at [768, 190] on link "Documents" at bounding box center [763, 194] width 72 height 45
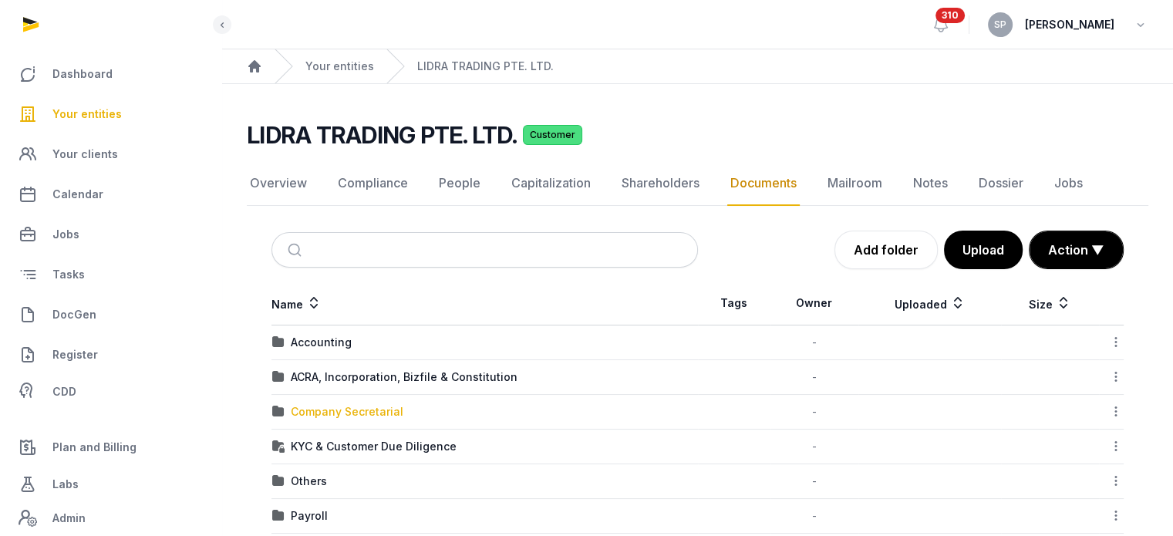
click at [328, 412] on div "Company Secretarial" at bounding box center [347, 411] width 113 height 15
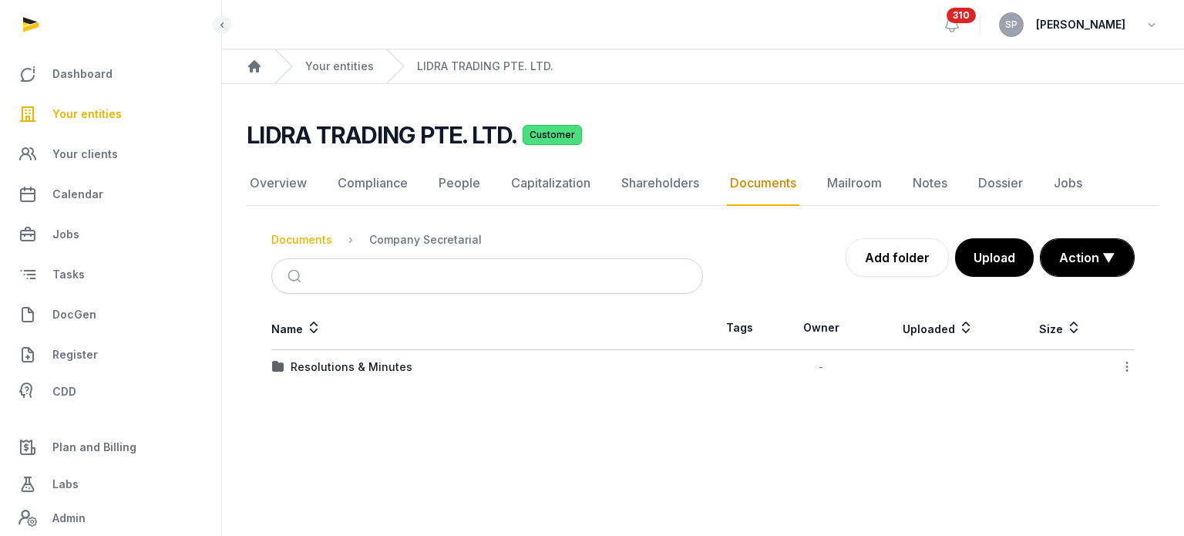
click at [310, 235] on div "Documents" at bounding box center [301, 239] width 61 height 15
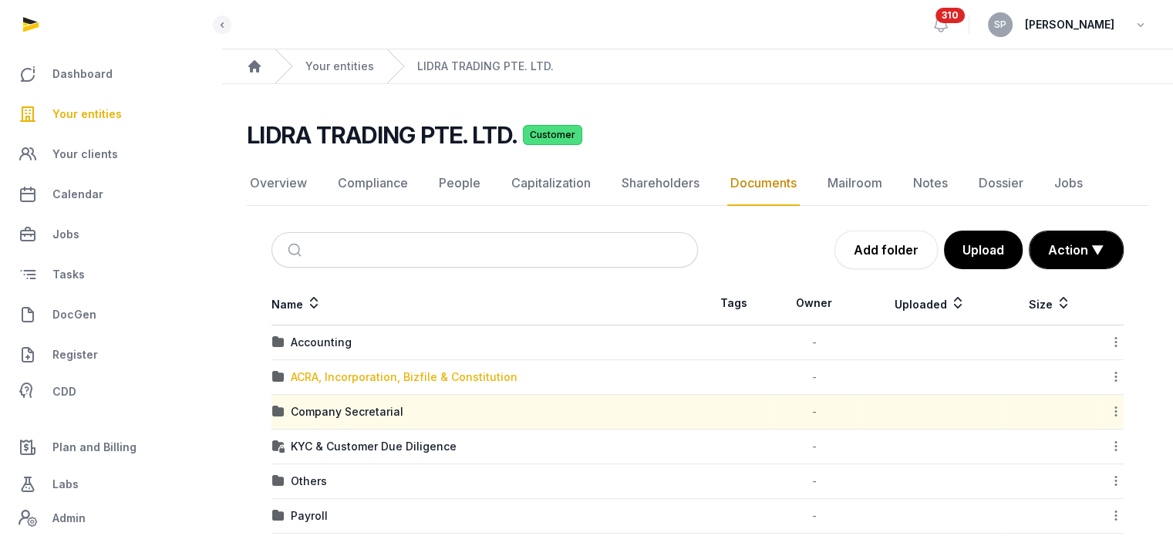
click at [342, 375] on div "ACRA, Incorporation, Bizfile & Constitution" at bounding box center [404, 376] width 227 height 15
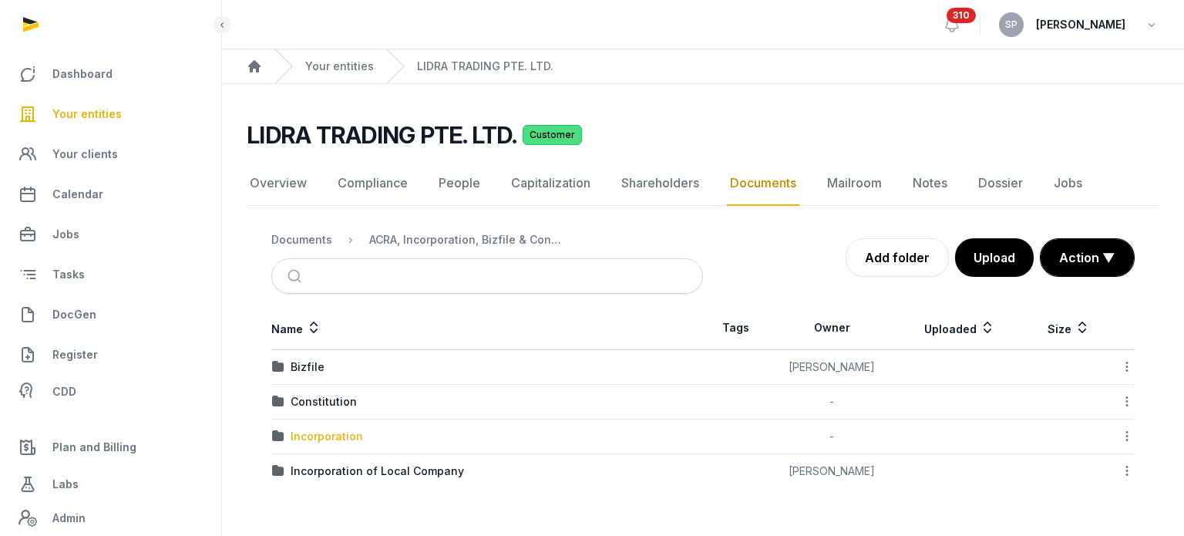
click at [339, 437] on div "Incorporation" at bounding box center [327, 436] width 72 height 15
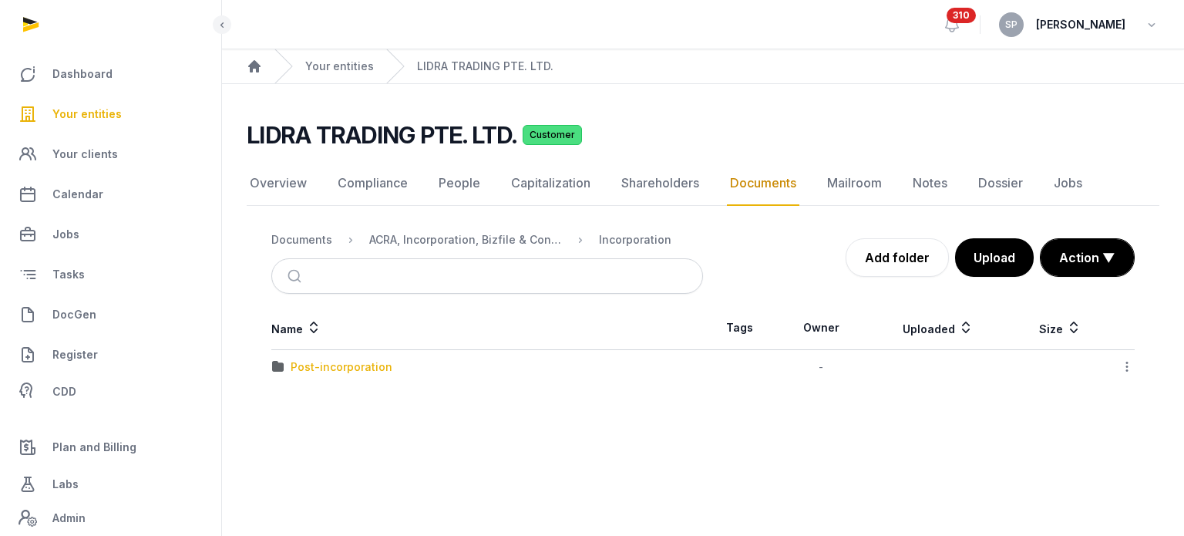
click at [355, 366] on div "Post-incorporation" at bounding box center [342, 366] width 102 height 15
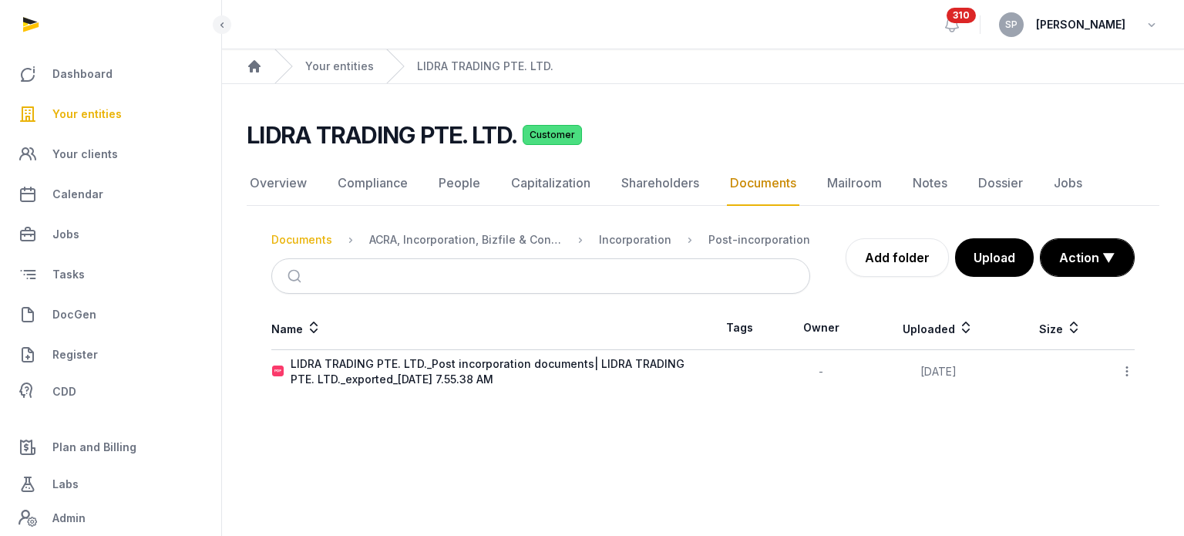
click at [312, 236] on div "Documents" at bounding box center [301, 239] width 61 height 15
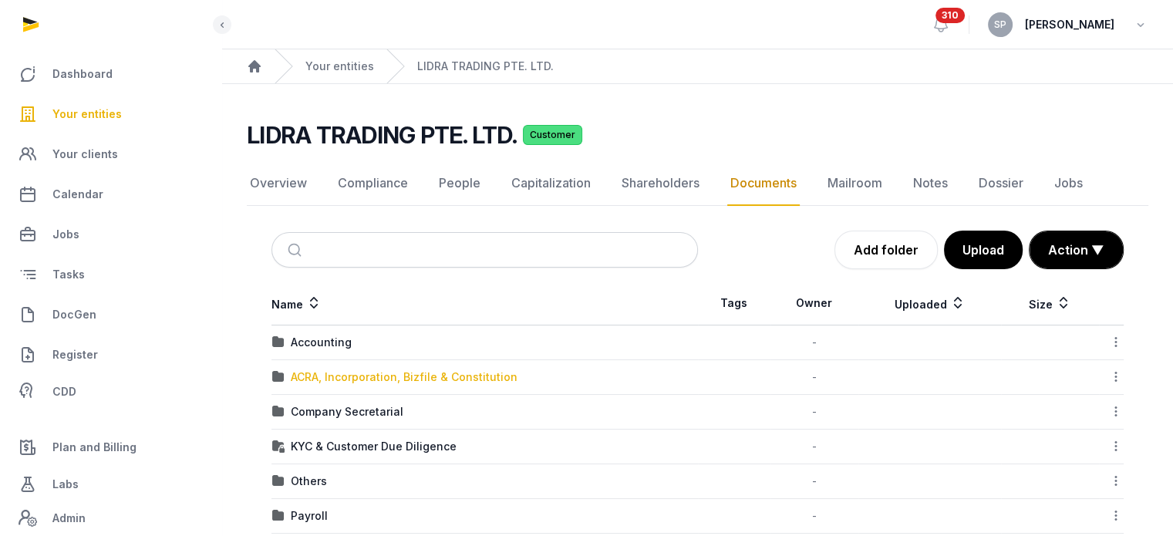
click at [325, 369] on div "ACRA, Incorporation, Bizfile & Constitution" at bounding box center [404, 376] width 227 height 15
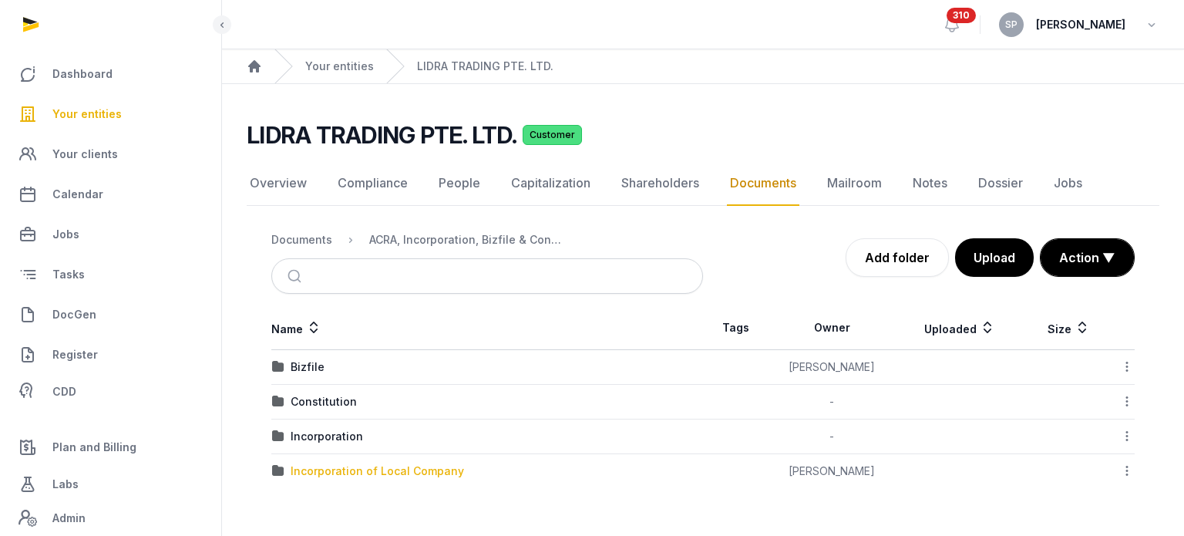
click at [340, 466] on div "Incorporation of Local Company" at bounding box center [377, 470] width 173 height 15
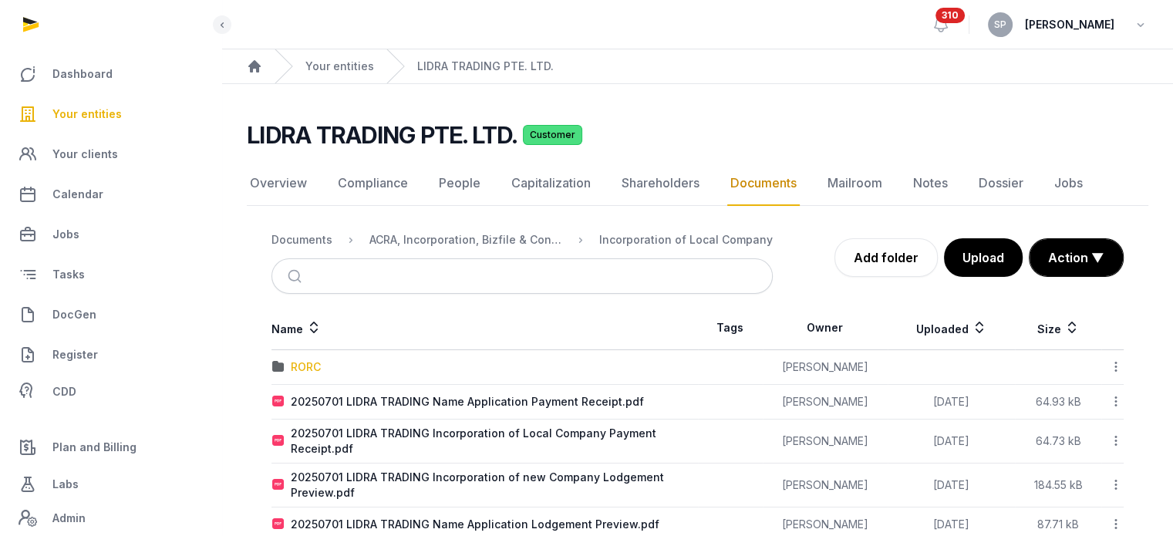
click at [318, 368] on div "RORC" at bounding box center [306, 366] width 30 height 15
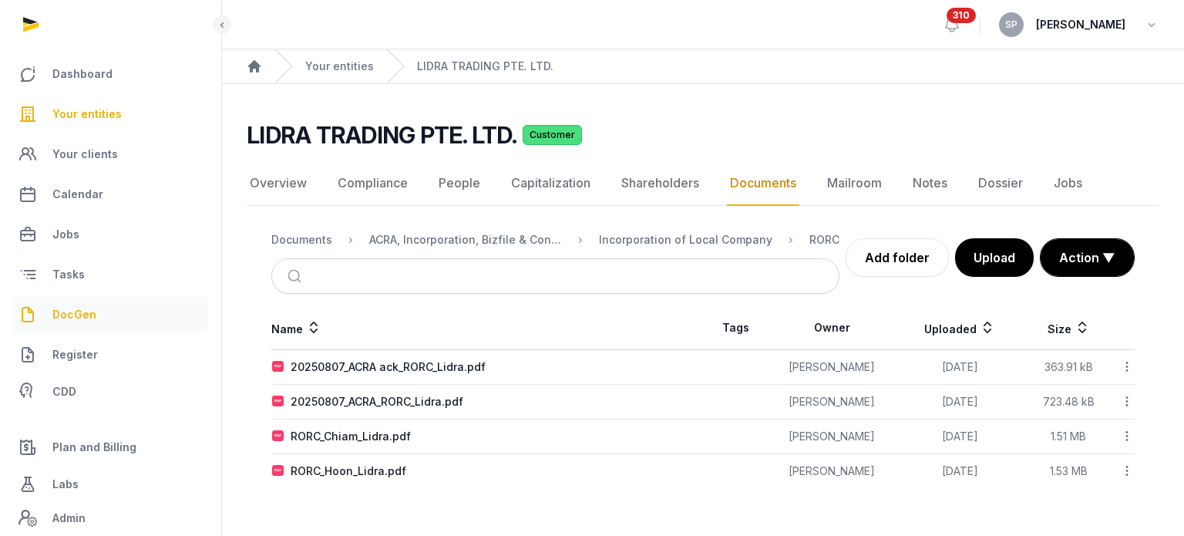
click at [89, 302] on link "DocGen" at bounding box center [110, 314] width 197 height 37
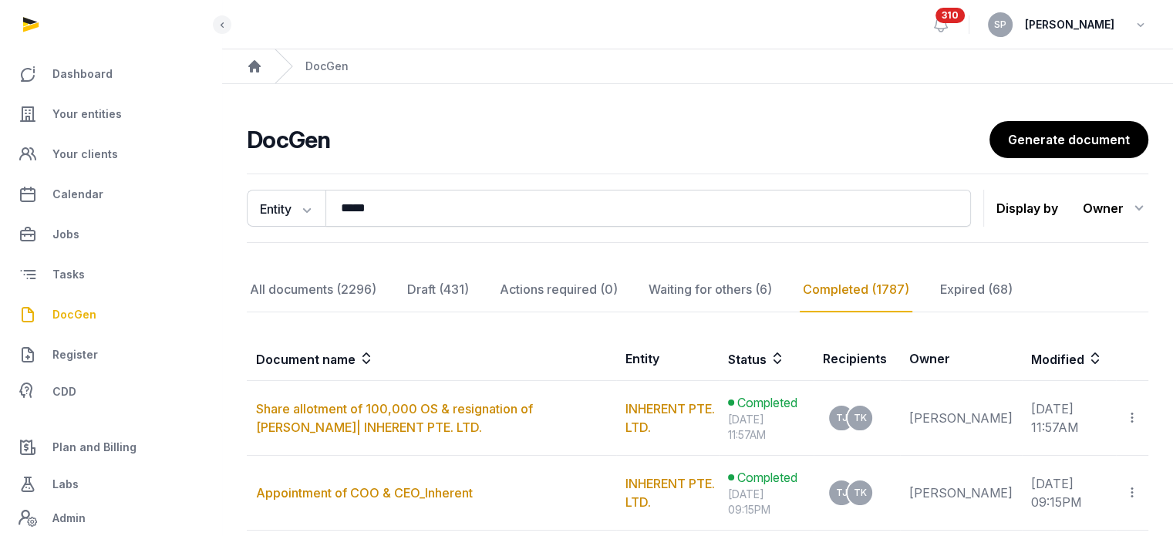
click at [398, 285] on nav "All documents (2296) Draft (431) Actions required (0) Waiting for others (6) Co…" at bounding box center [697, 290] width 901 height 45
click at [496, 285] on div "Draft (431)" at bounding box center [558, 290] width 124 height 45
